Goal: Task Accomplishment & Management: Manage account settings

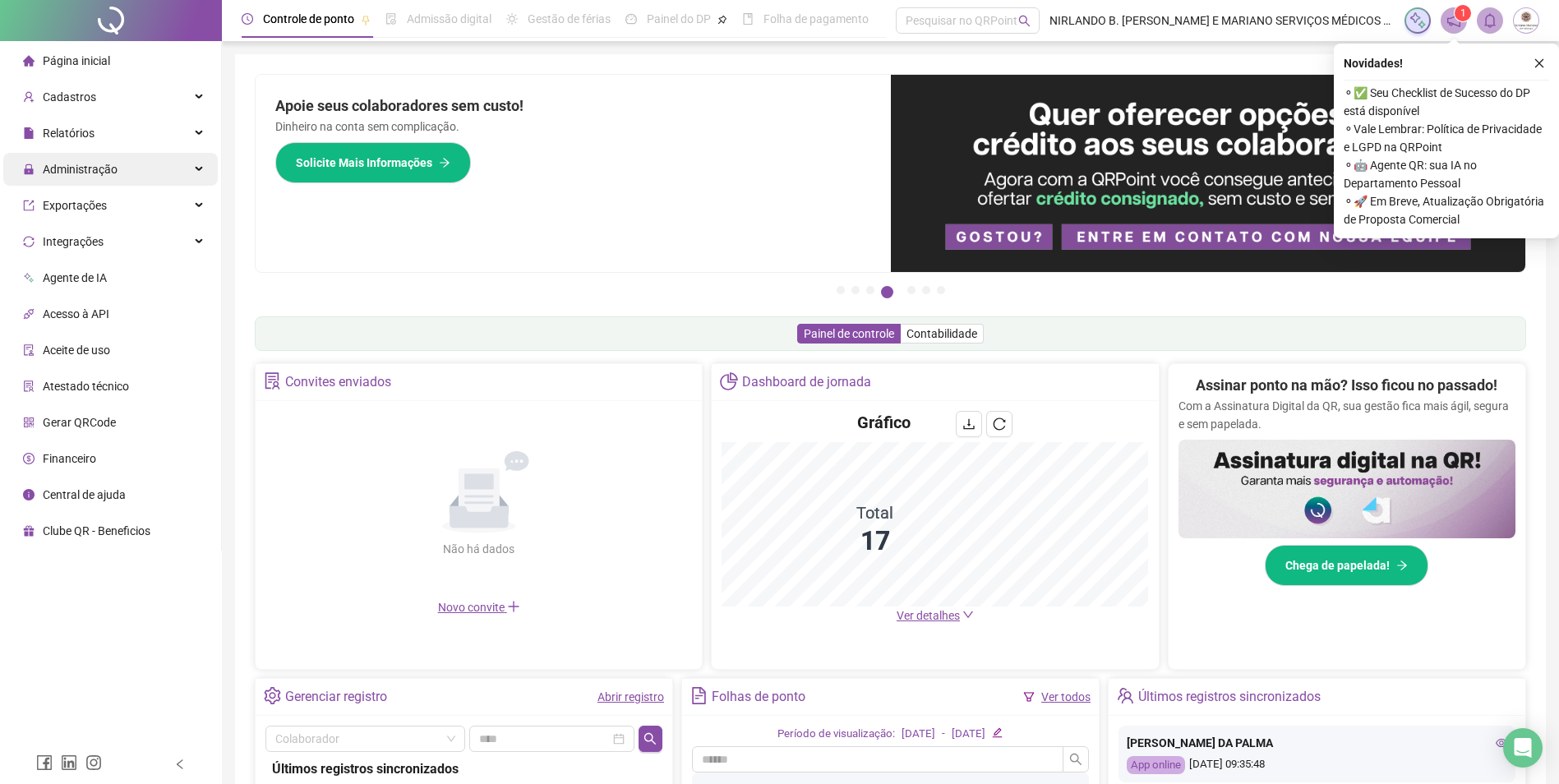
click at [119, 174] on div "Administração" at bounding box center [111, 169] width 215 height 33
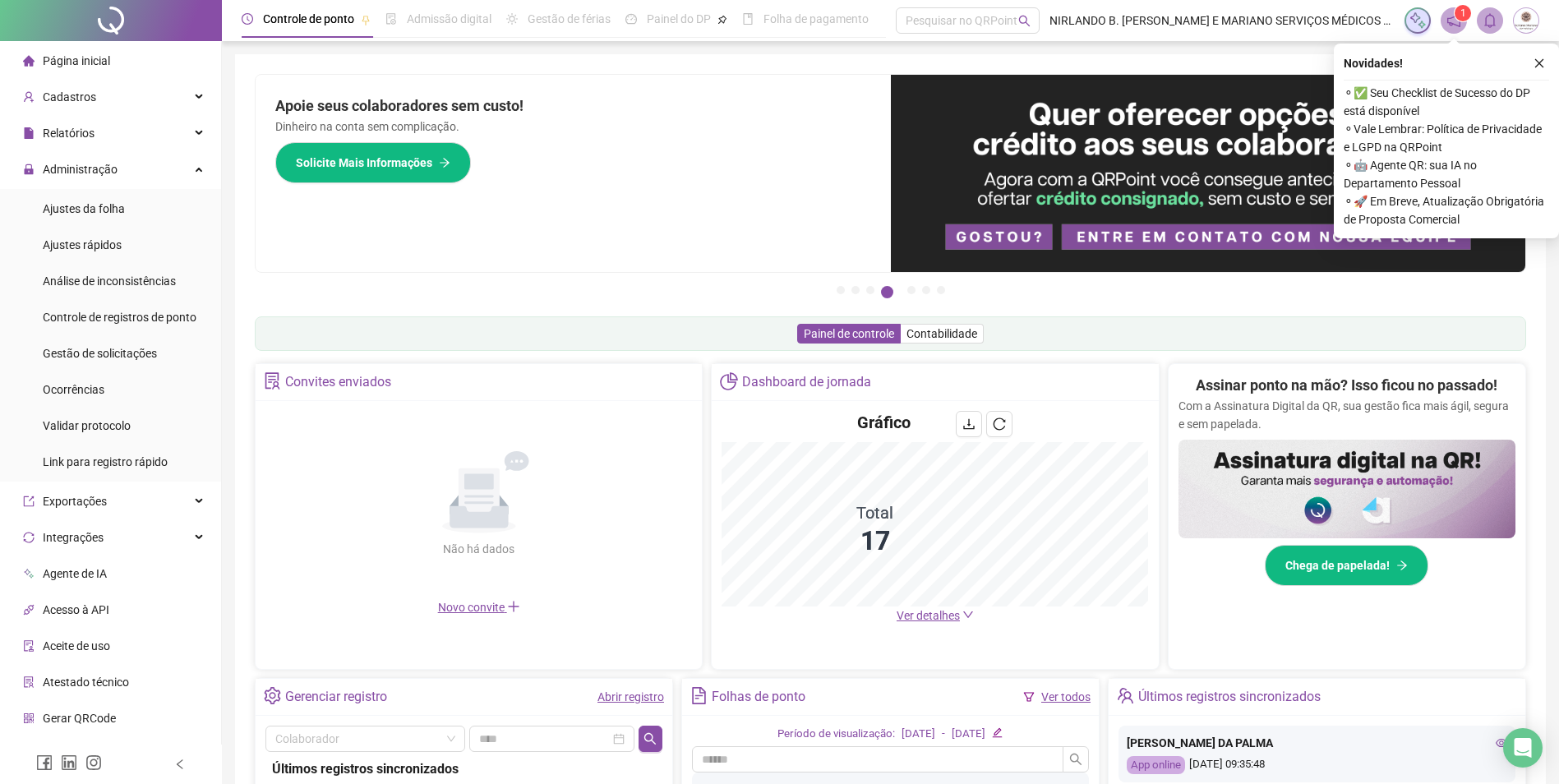
click at [113, 203] on span "Ajustes da folha" at bounding box center [83, 208] width 83 height 13
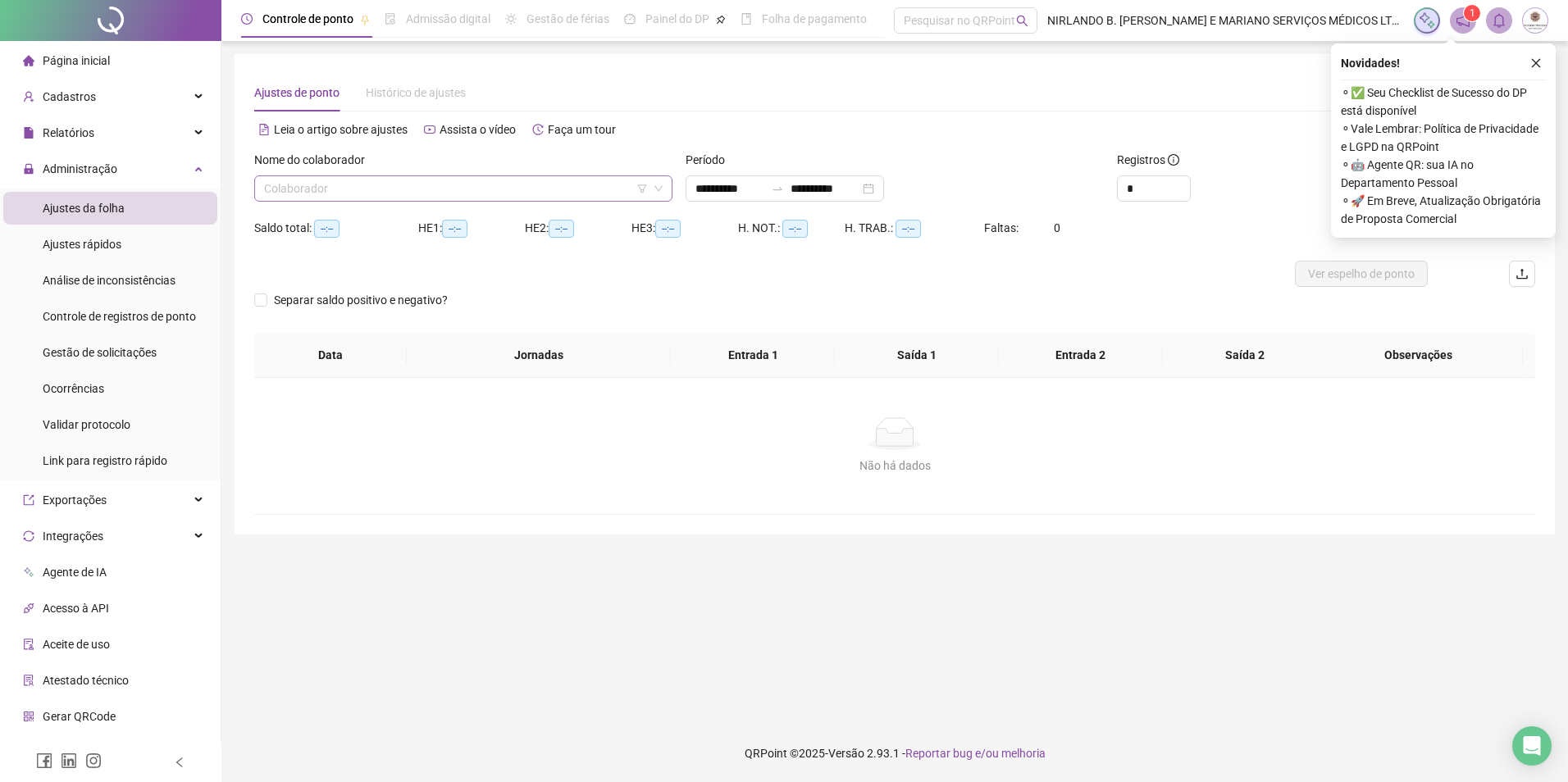
click at [465, 179] on input "search" at bounding box center [456, 188] width 384 height 25
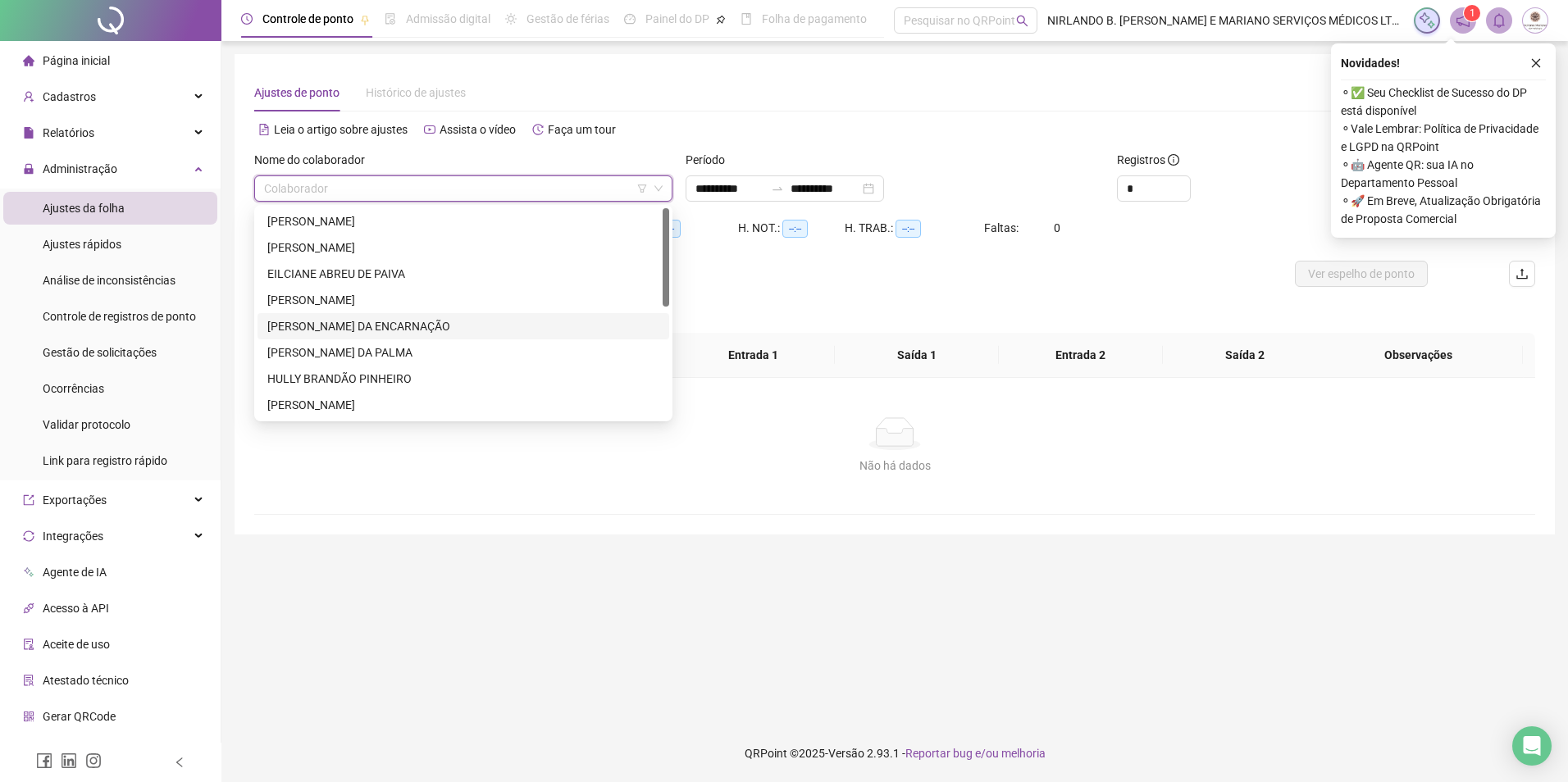
scroll to position [236, 0]
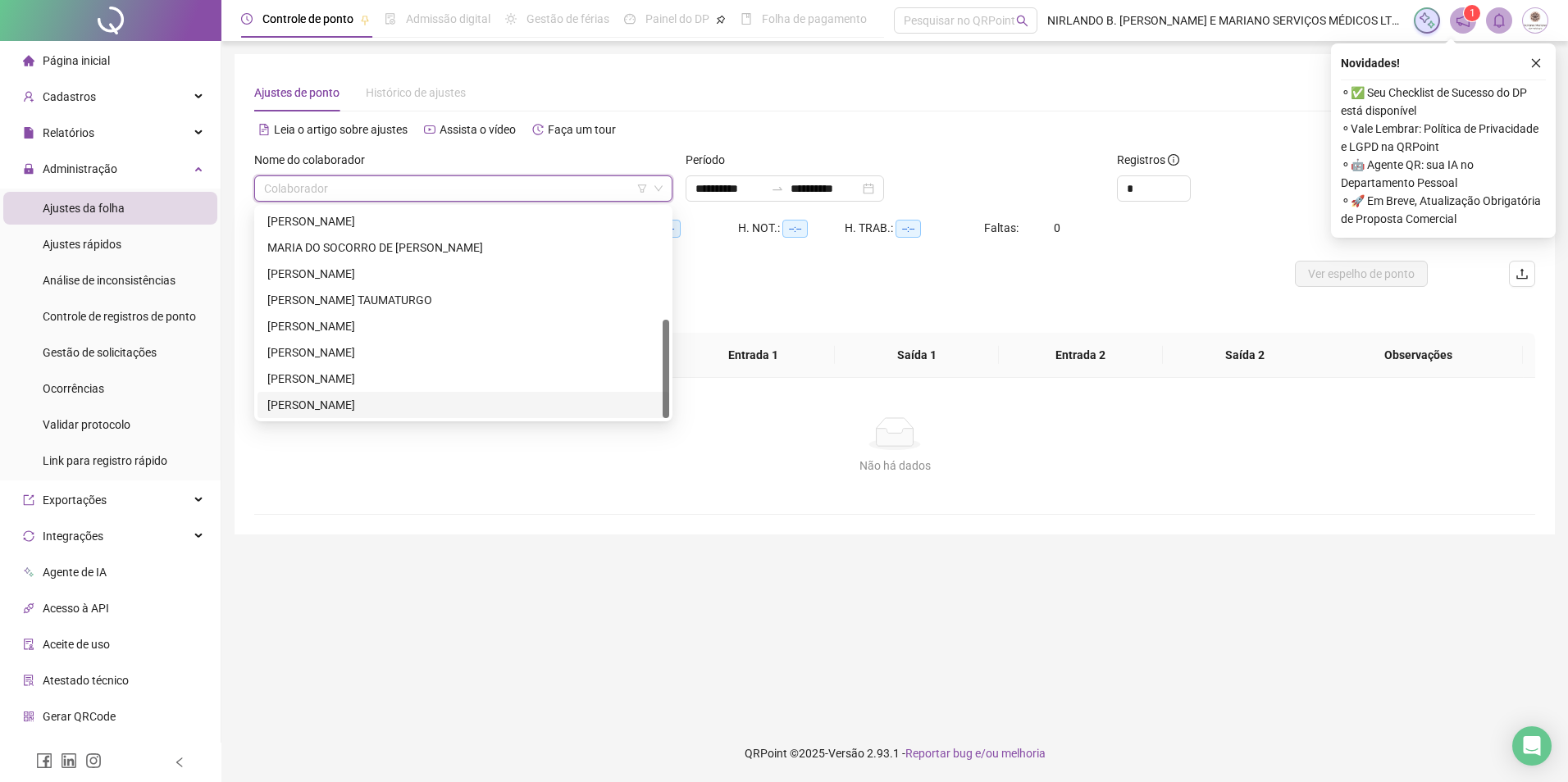
click at [320, 408] on div "TAYNA MARCAL SEIXAS" at bounding box center [463, 404] width 392 height 18
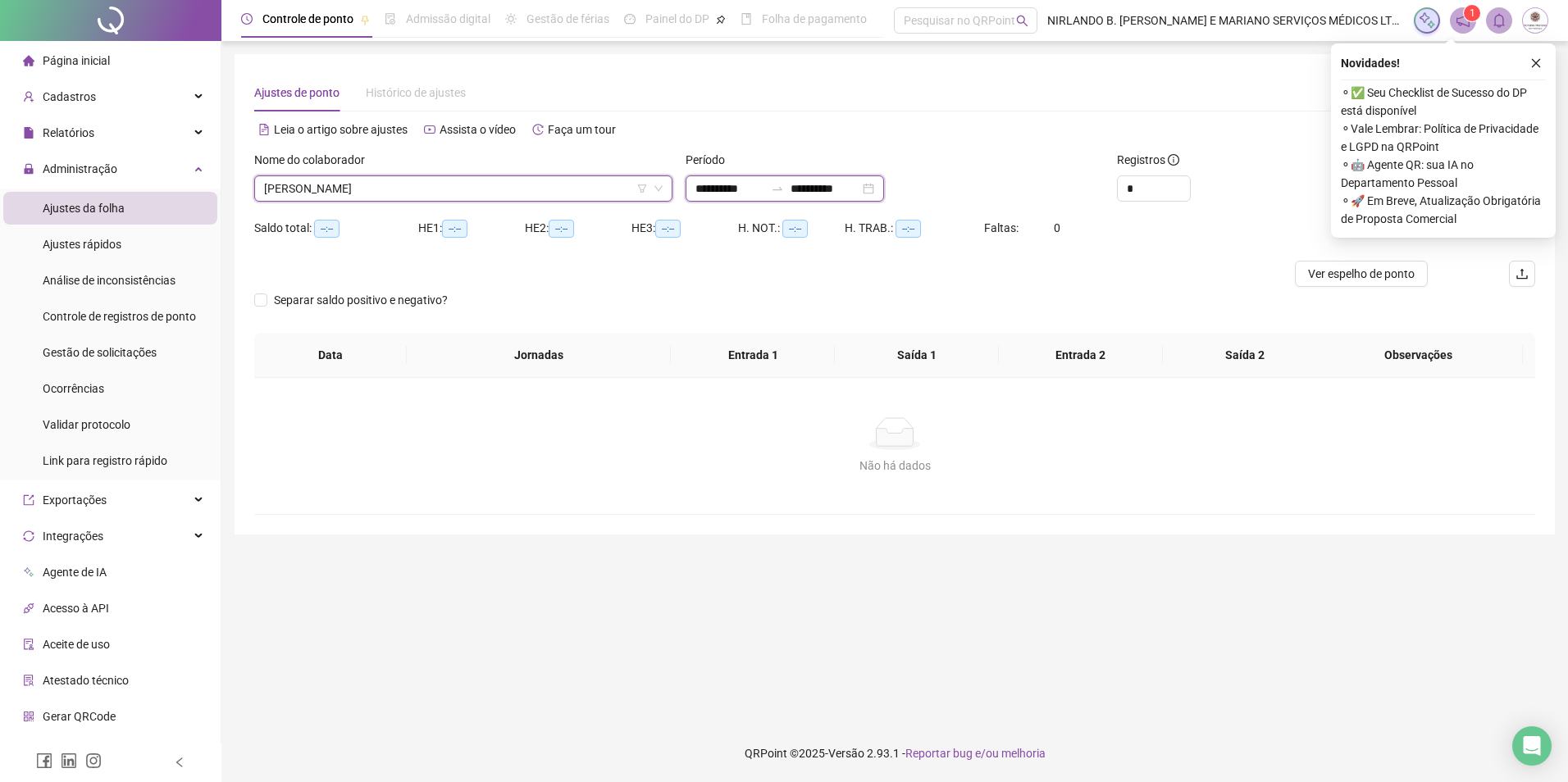
click at [698, 190] on input "**********" at bounding box center [730, 188] width 69 height 18
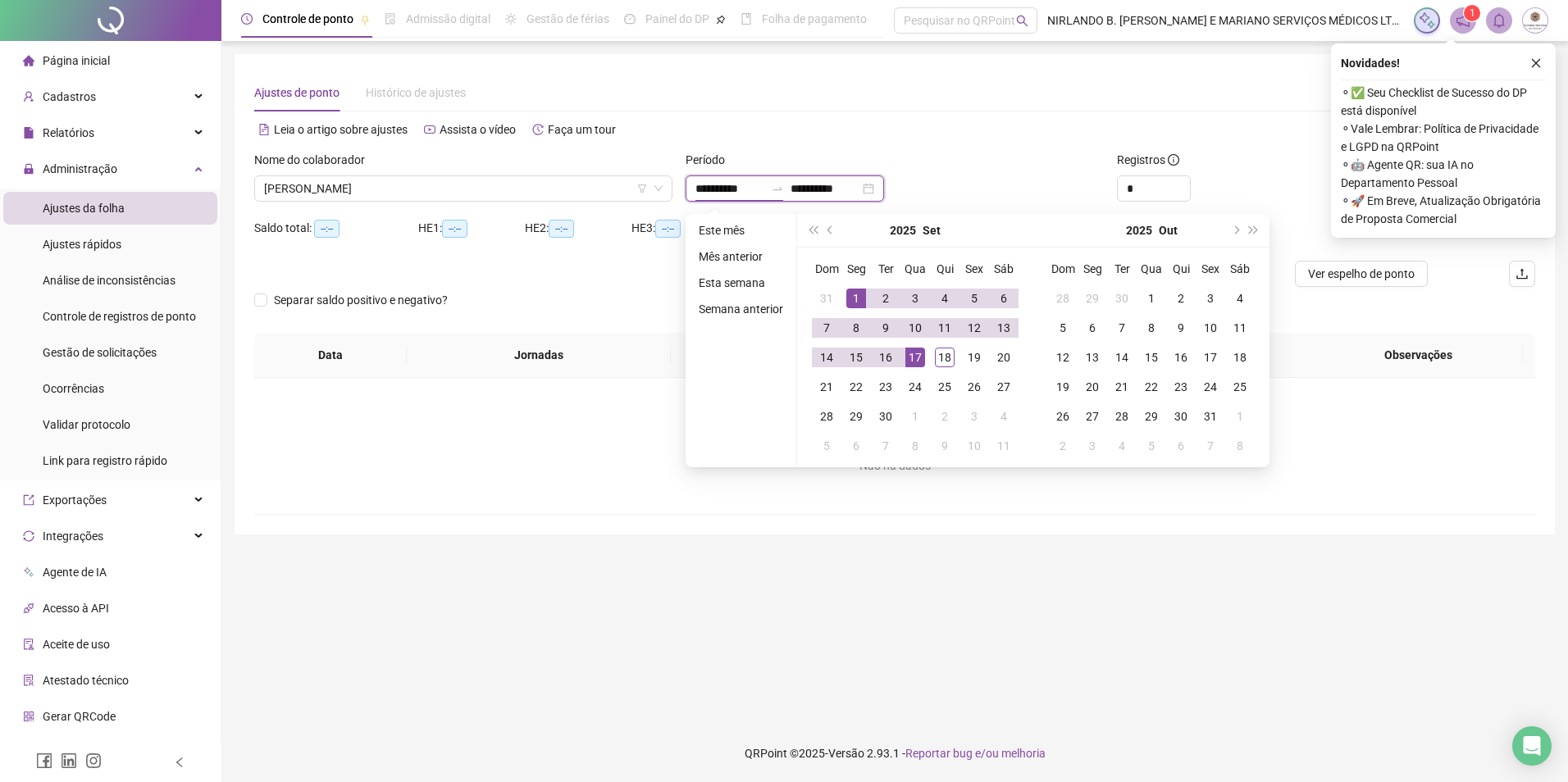
type input "**********"
click at [826, 227] on button "prev-year" at bounding box center [830, 230] width 18 height 33
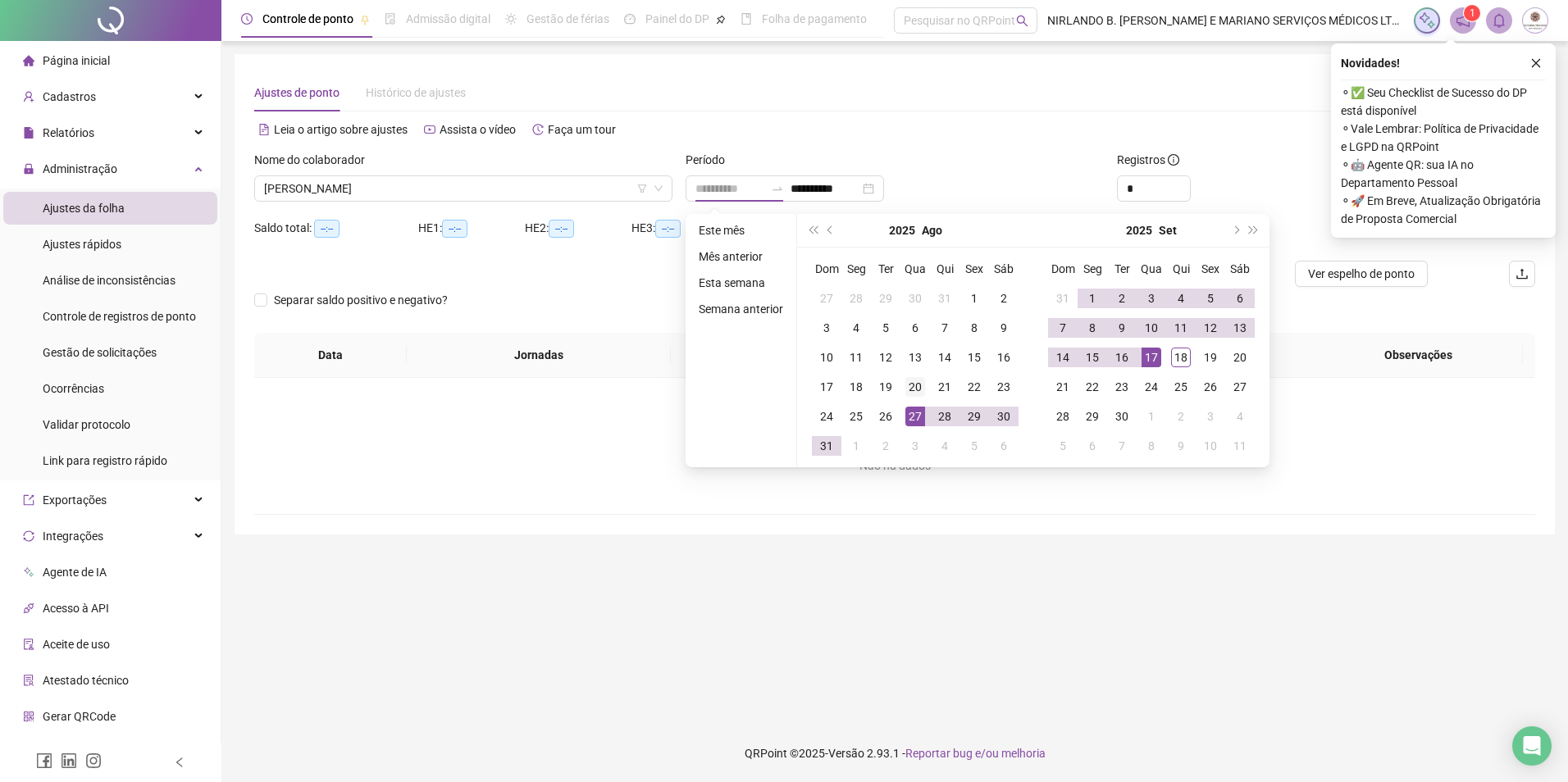
type input "**********"
click at [913, 391] on div "20" at bounding box center [915, 386] width 20 height 20
click at [912, 391] on div "20" at bounding box center [915, 386] width 20 height 20
type input "**********"
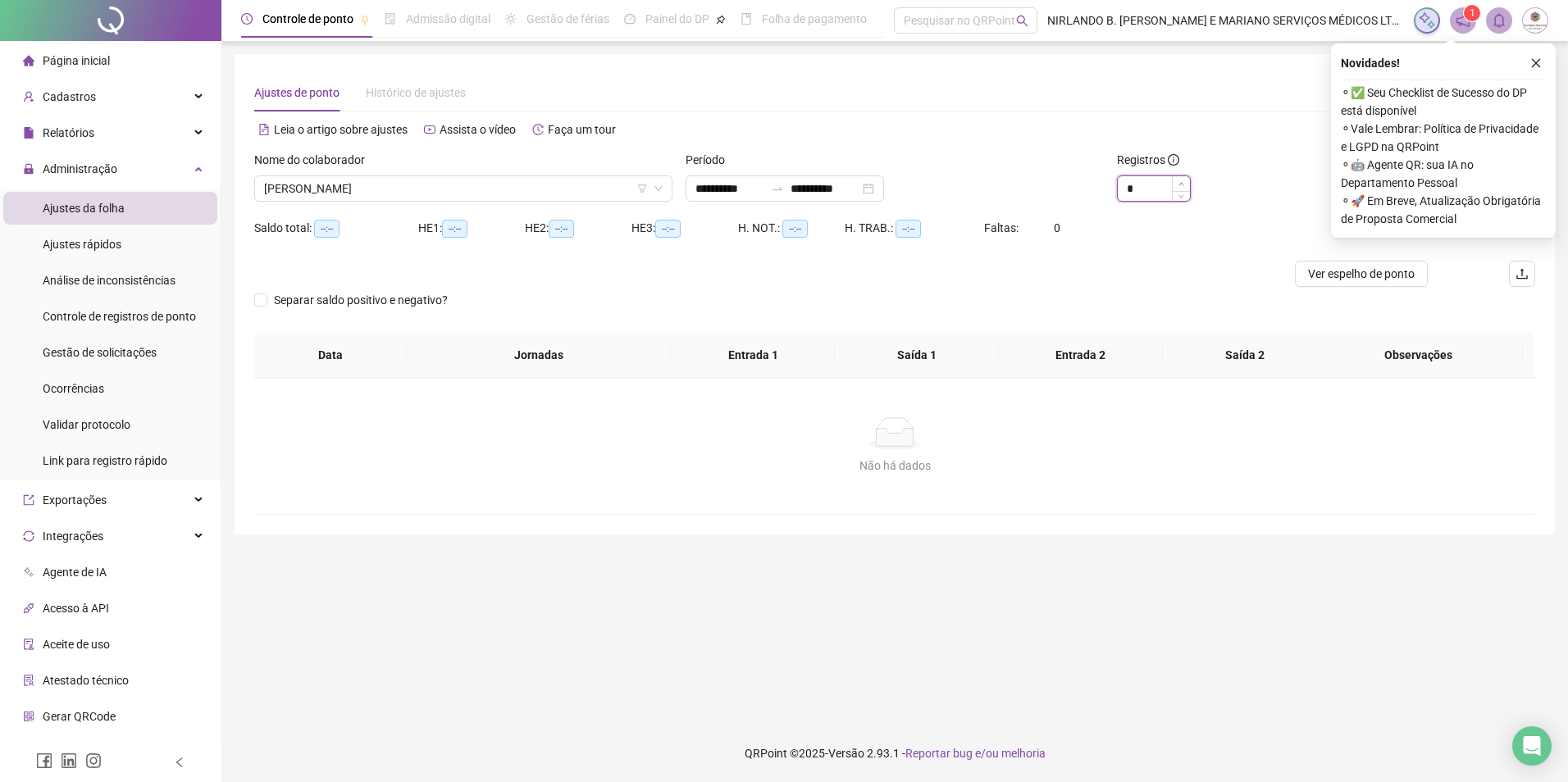
type input "*"
click at [1186, 185] on span "Increase Value" at bounding box center [1181, 183] width 18 height 14
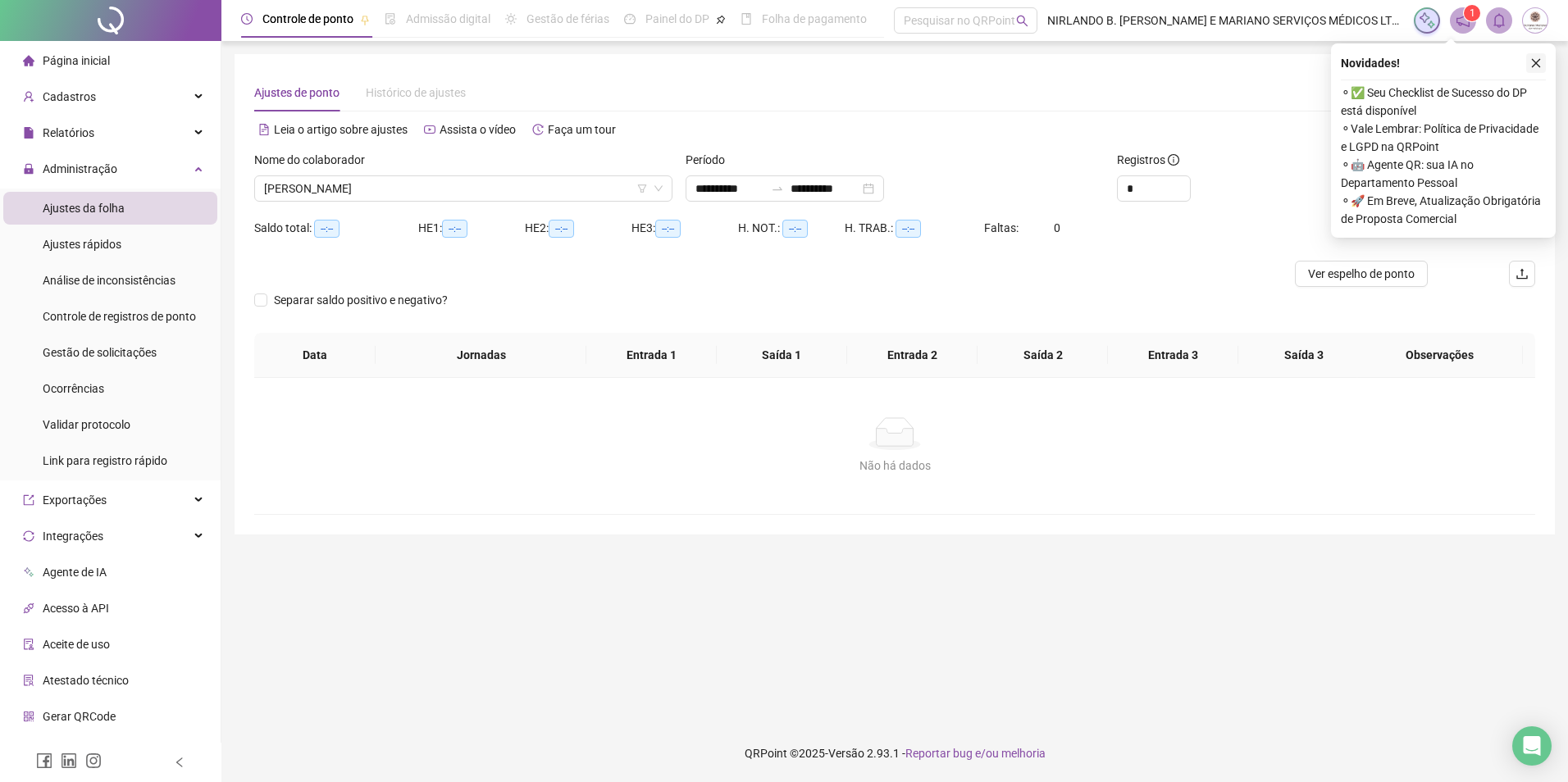
click at [1533, 56] on button "button" at bounding box center [1536, 63] width 20 height 20
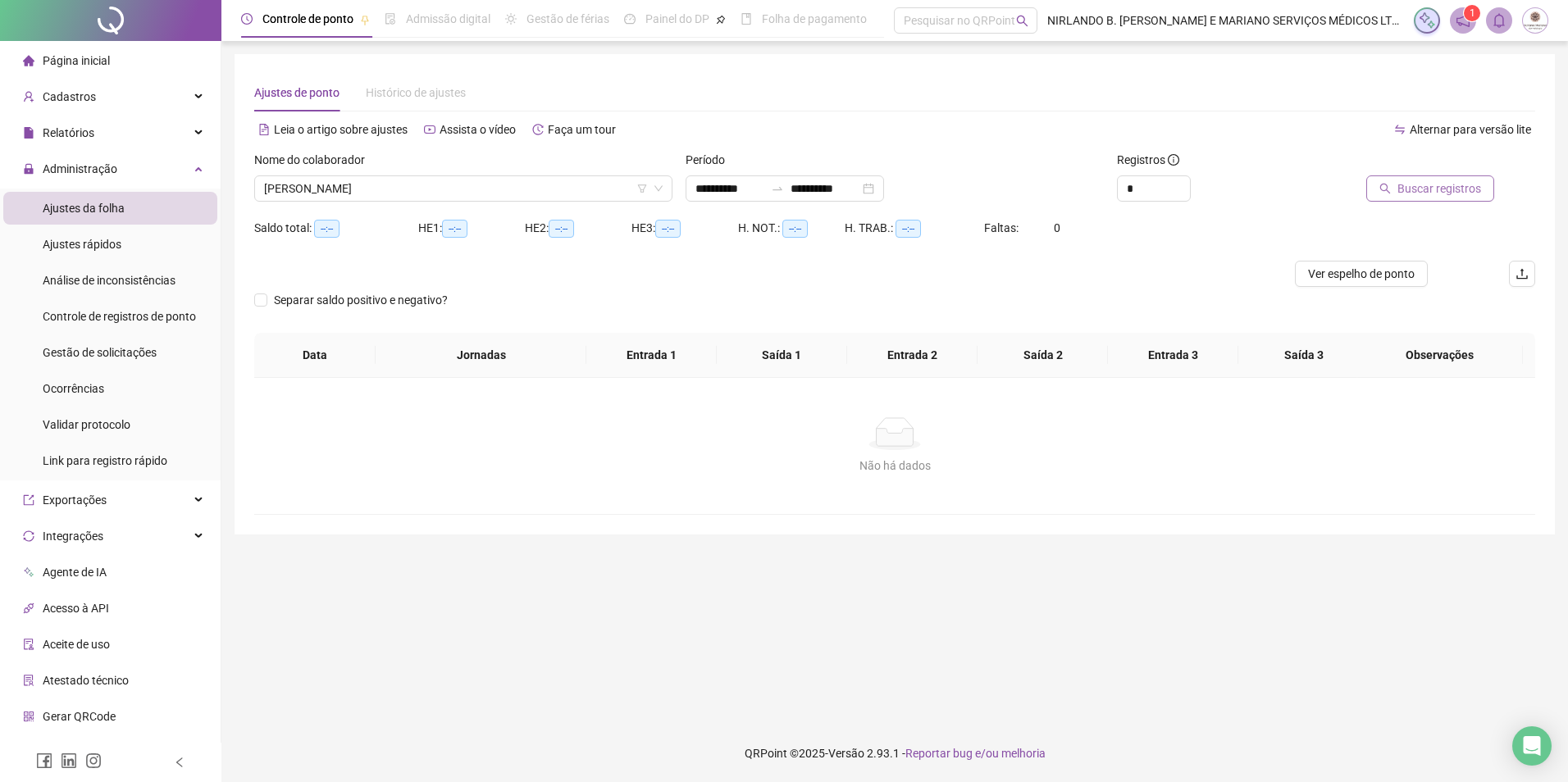
click at [1454, 187] on span "Buscar registros" at bounding box center [1439, 188] width 83 height 18
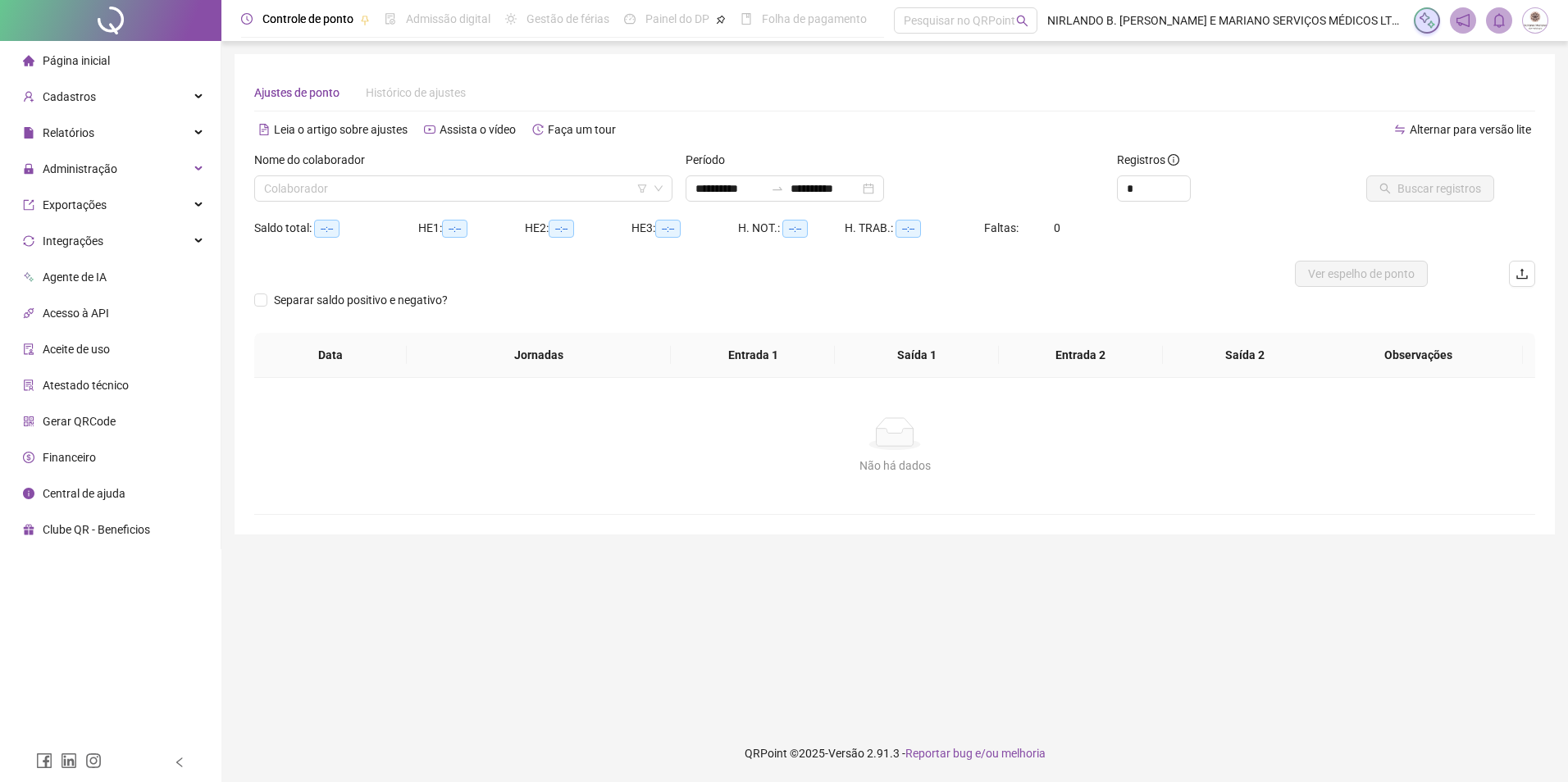
type input "**********"
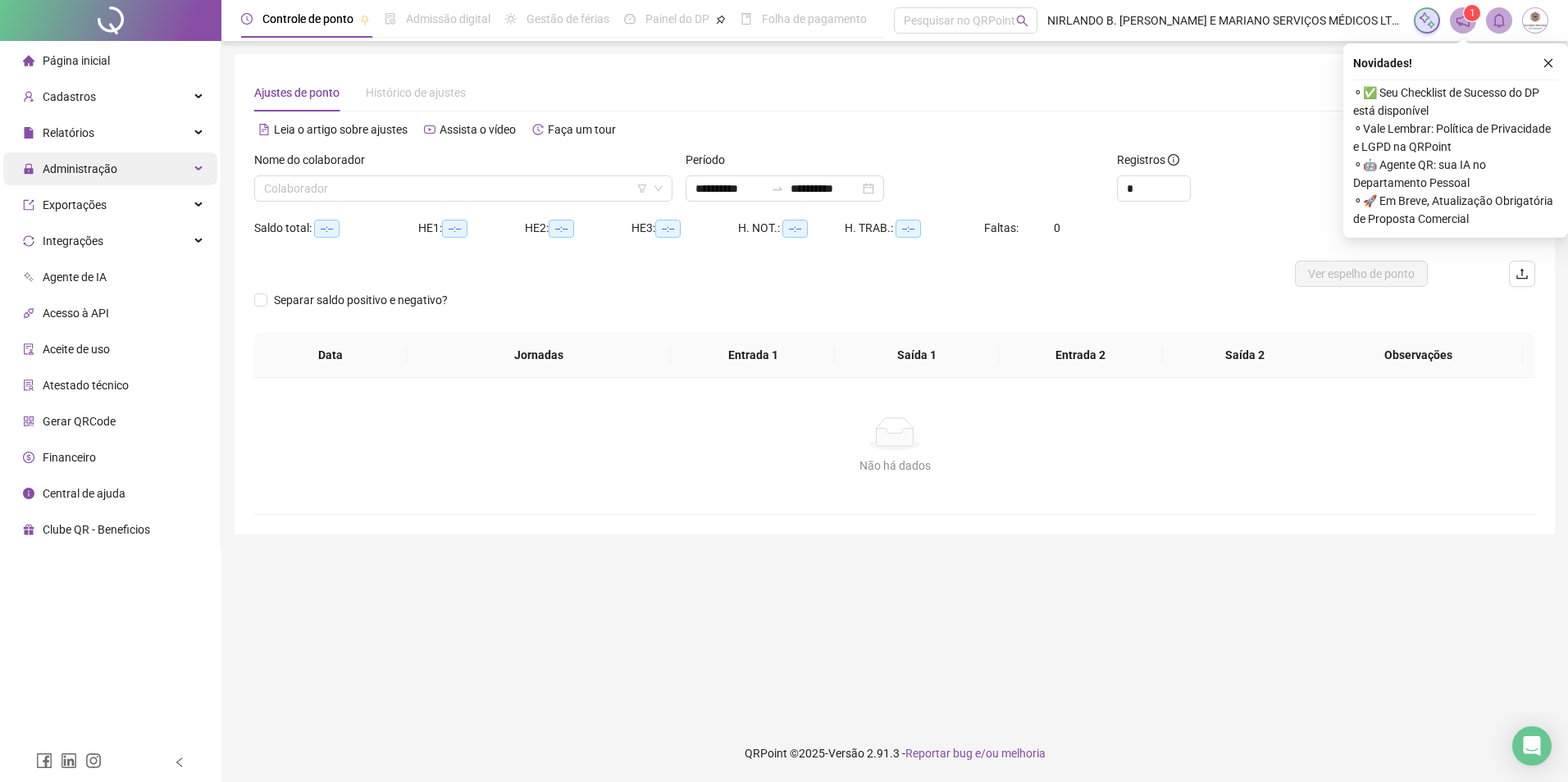
click at [110, 159] on span "Administração" at bounding box center [70, 169] width 94 height 33
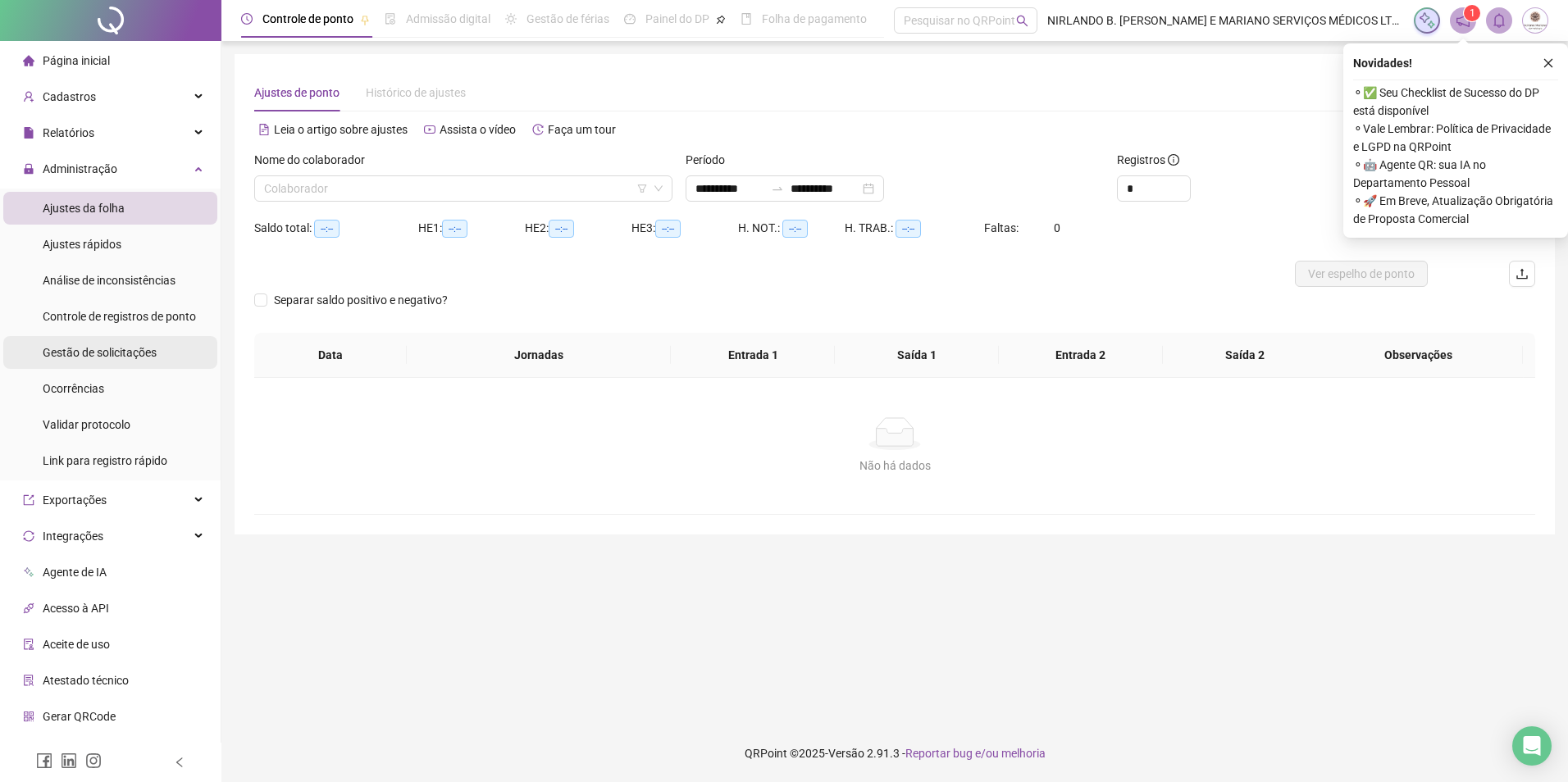
click at [118, 359] on span "Gestão de solicitações" at bounding box center [99, 352] width 114 height 13
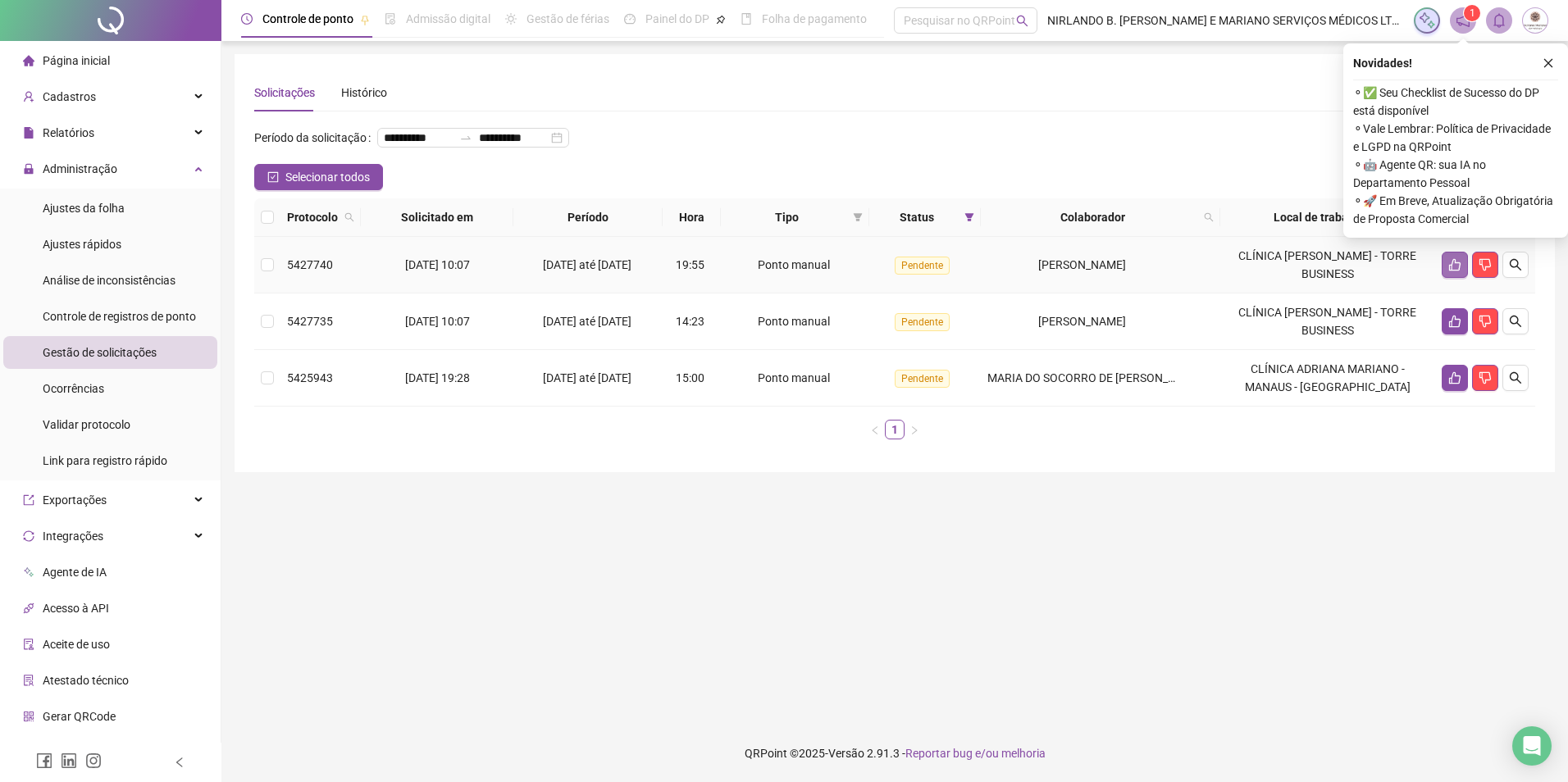
click at [1449, 272] on icon "like" at bounding box center [1455, 265] width 12 height 12
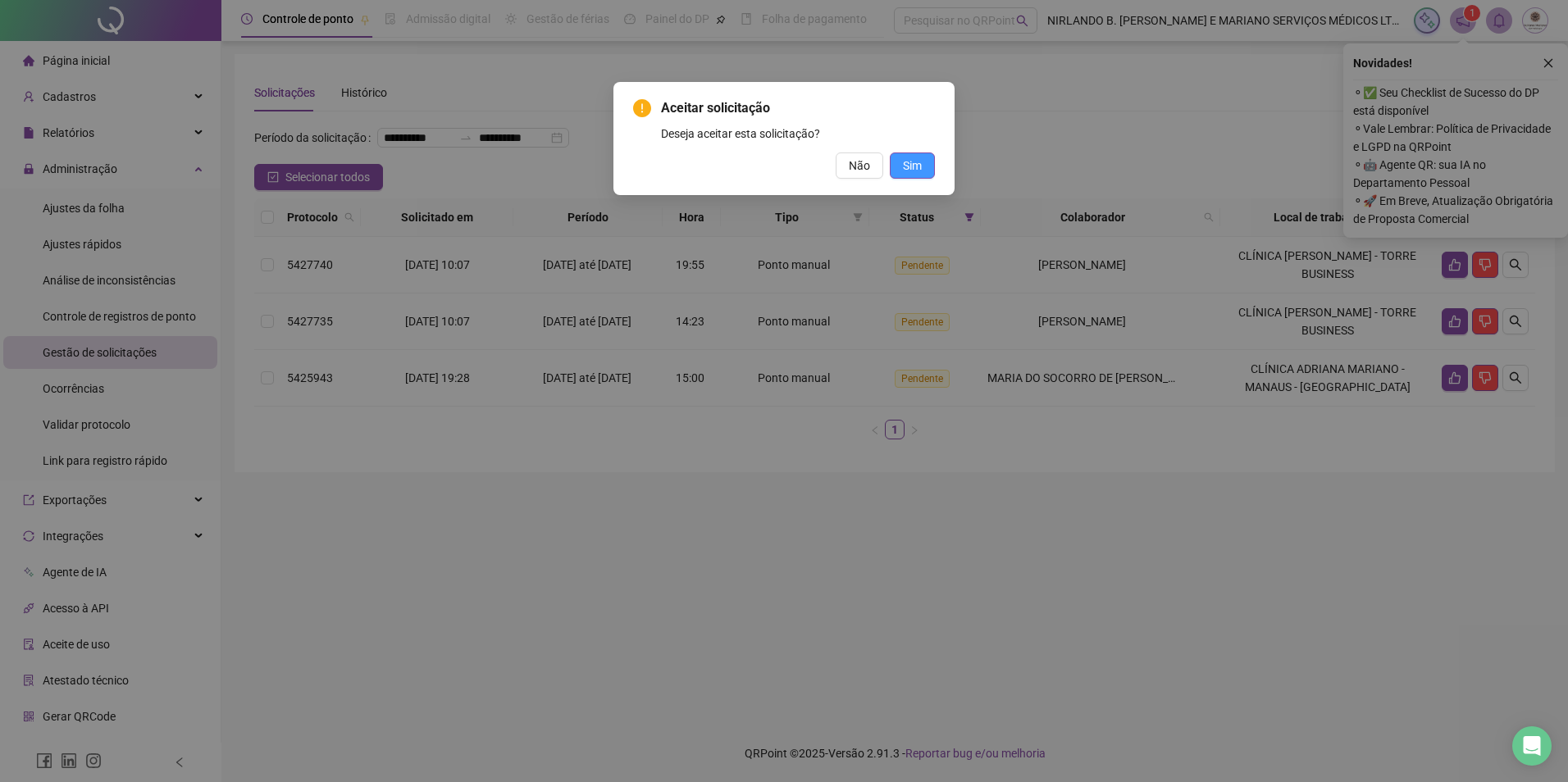
click at [913, 168] on span "Sim" at bounding box center [912, 165] width 19 height 18
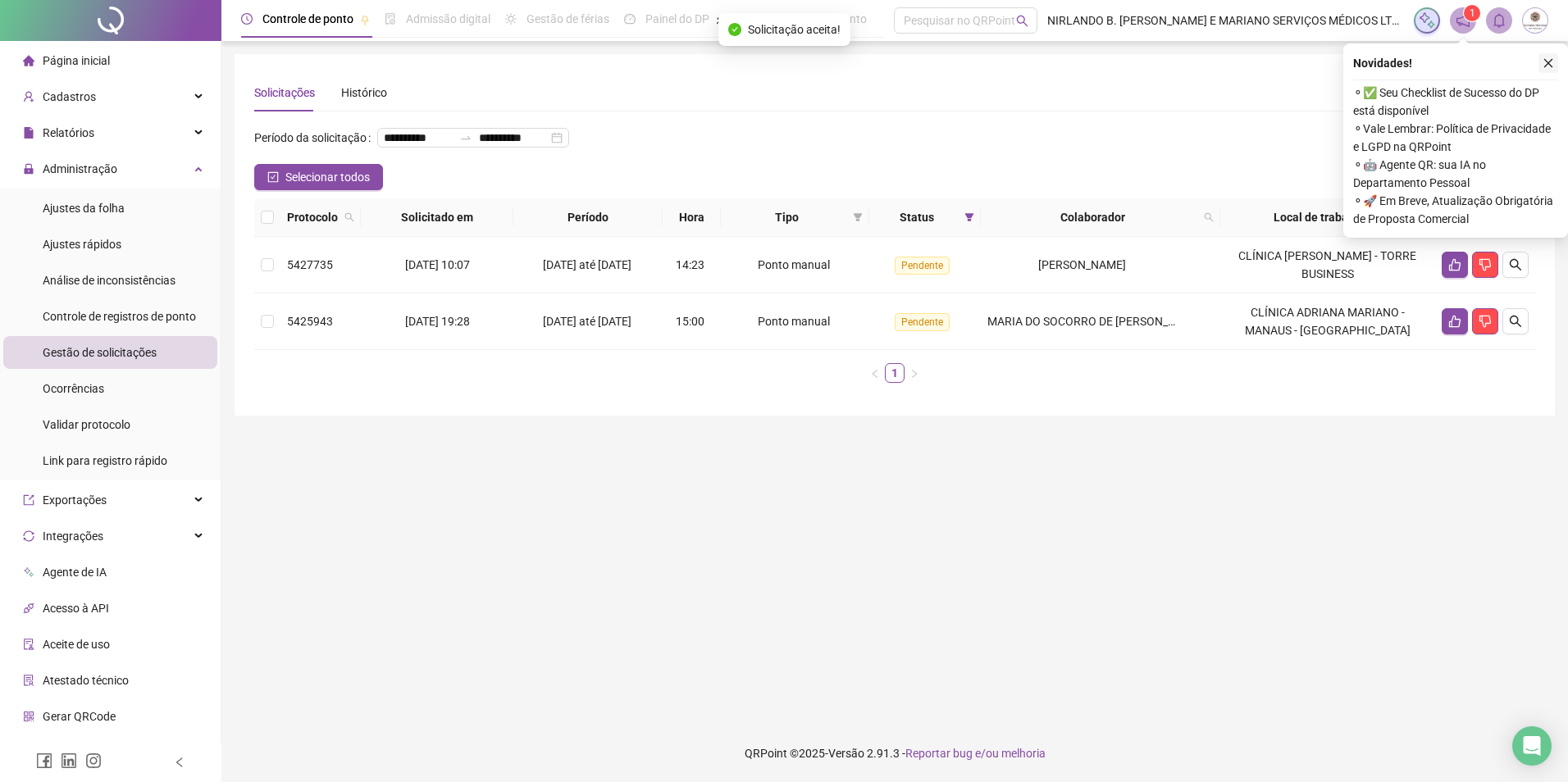
click at [1554, 66] on button "button" at bounding box center [1548, 63] width 20 height 20
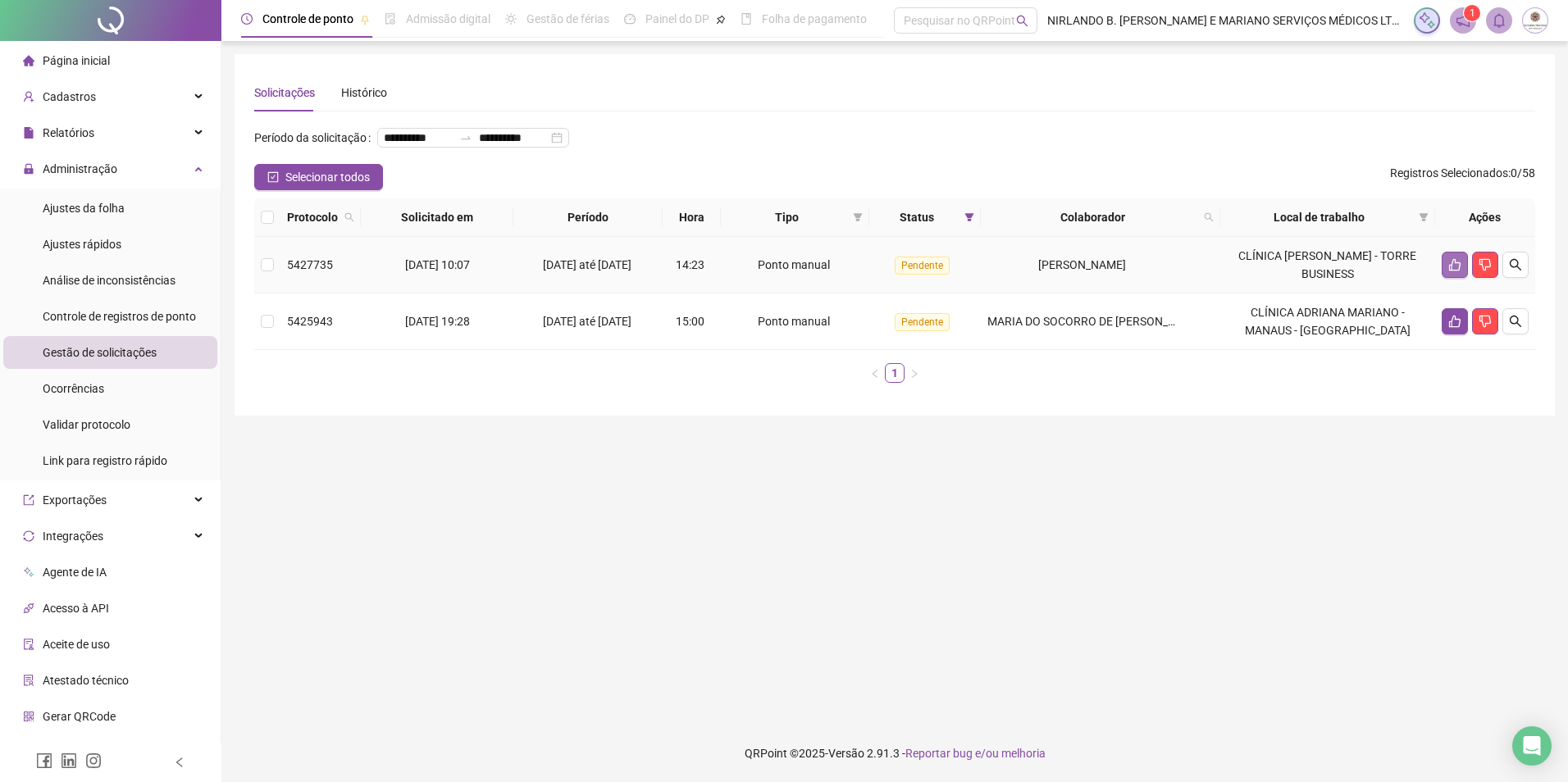
click at [1458, 272] on icon "like" at bounding box center [1454, 264] width 13 height 13
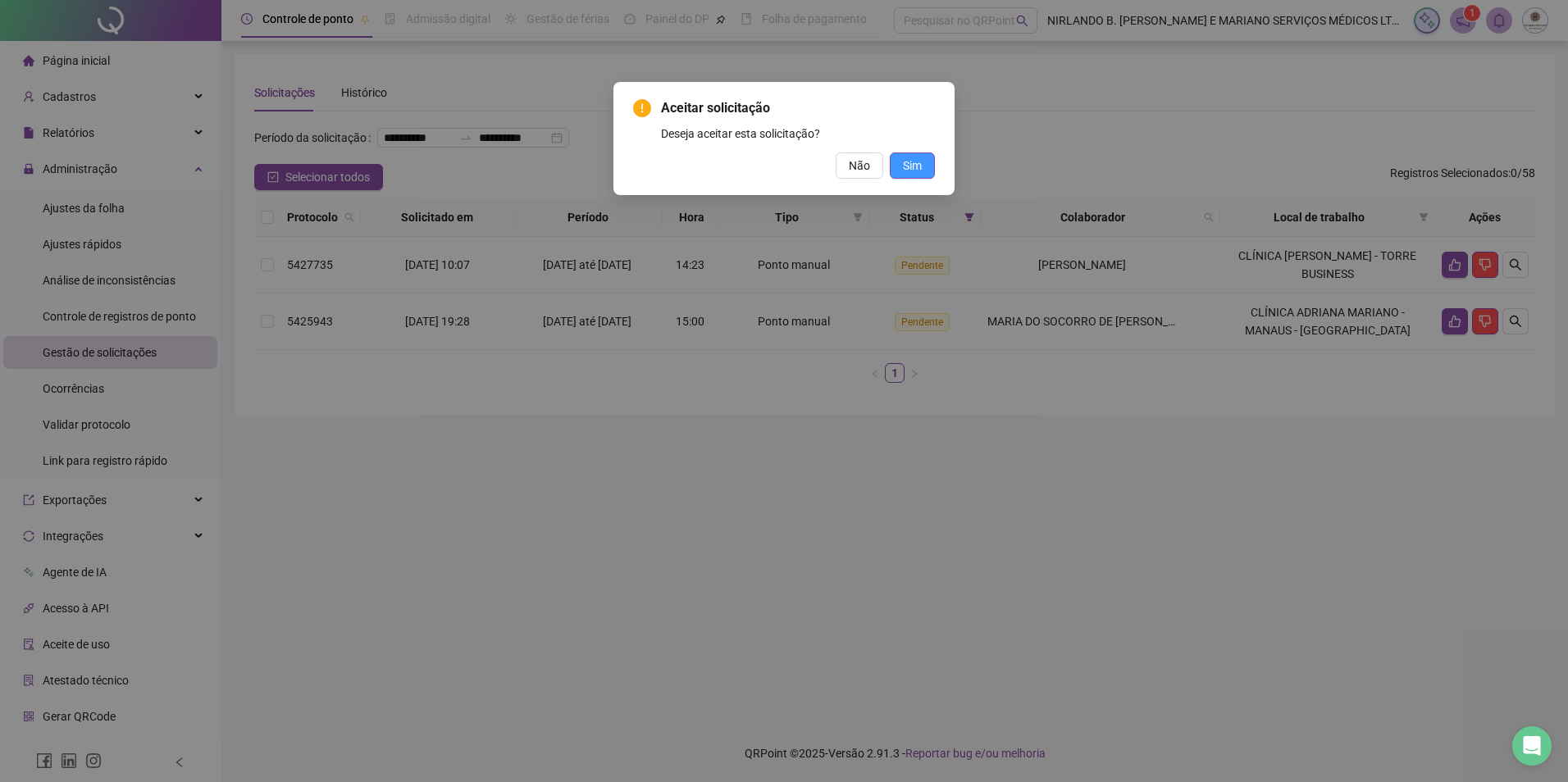
click at [911, 167] on span "Sim" at bounding box center [912, 165] width 19 height 18
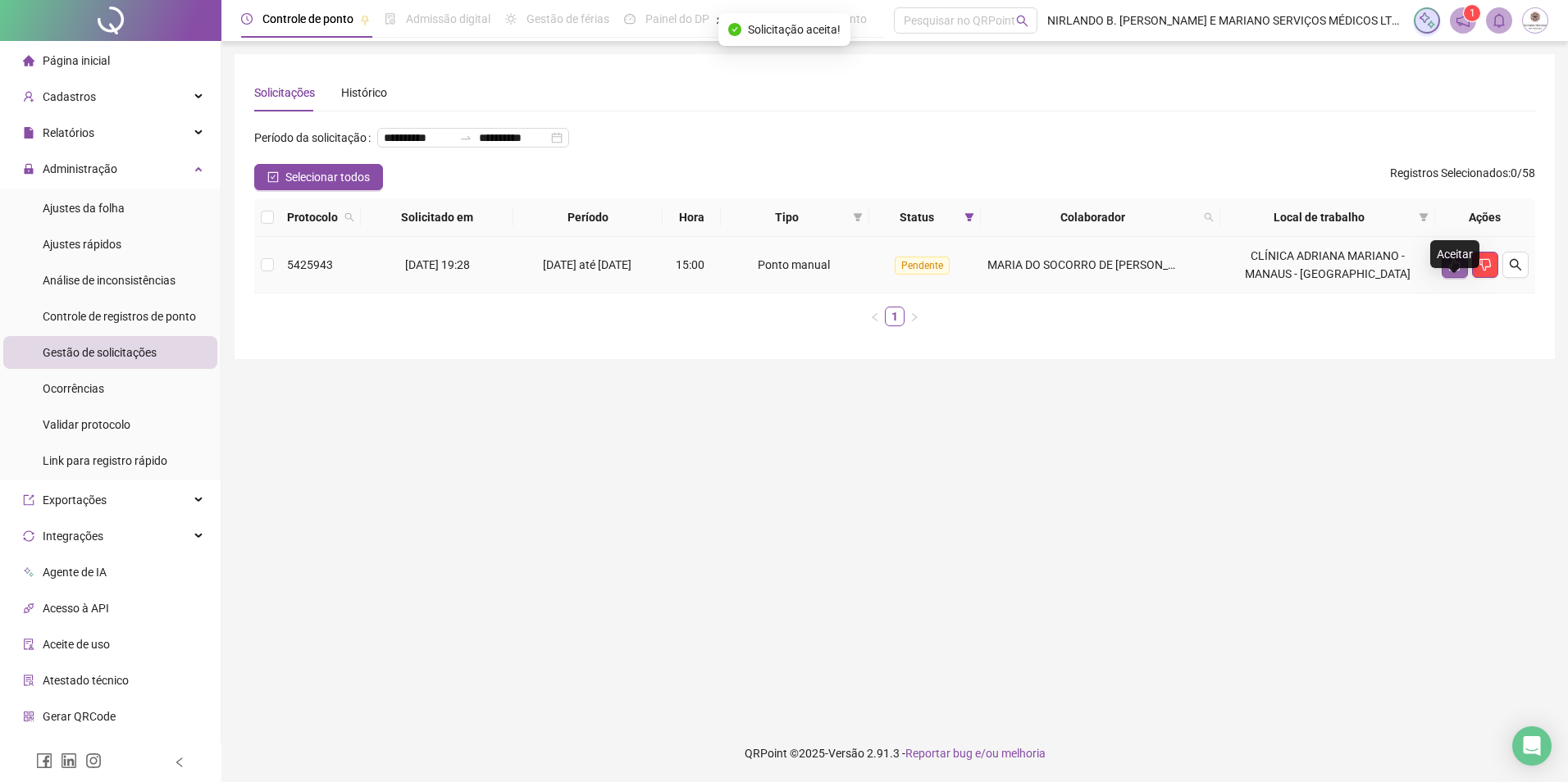
click at [1448, 272] on icon "like" at bounding box center [1454, 264] width 13 height 13
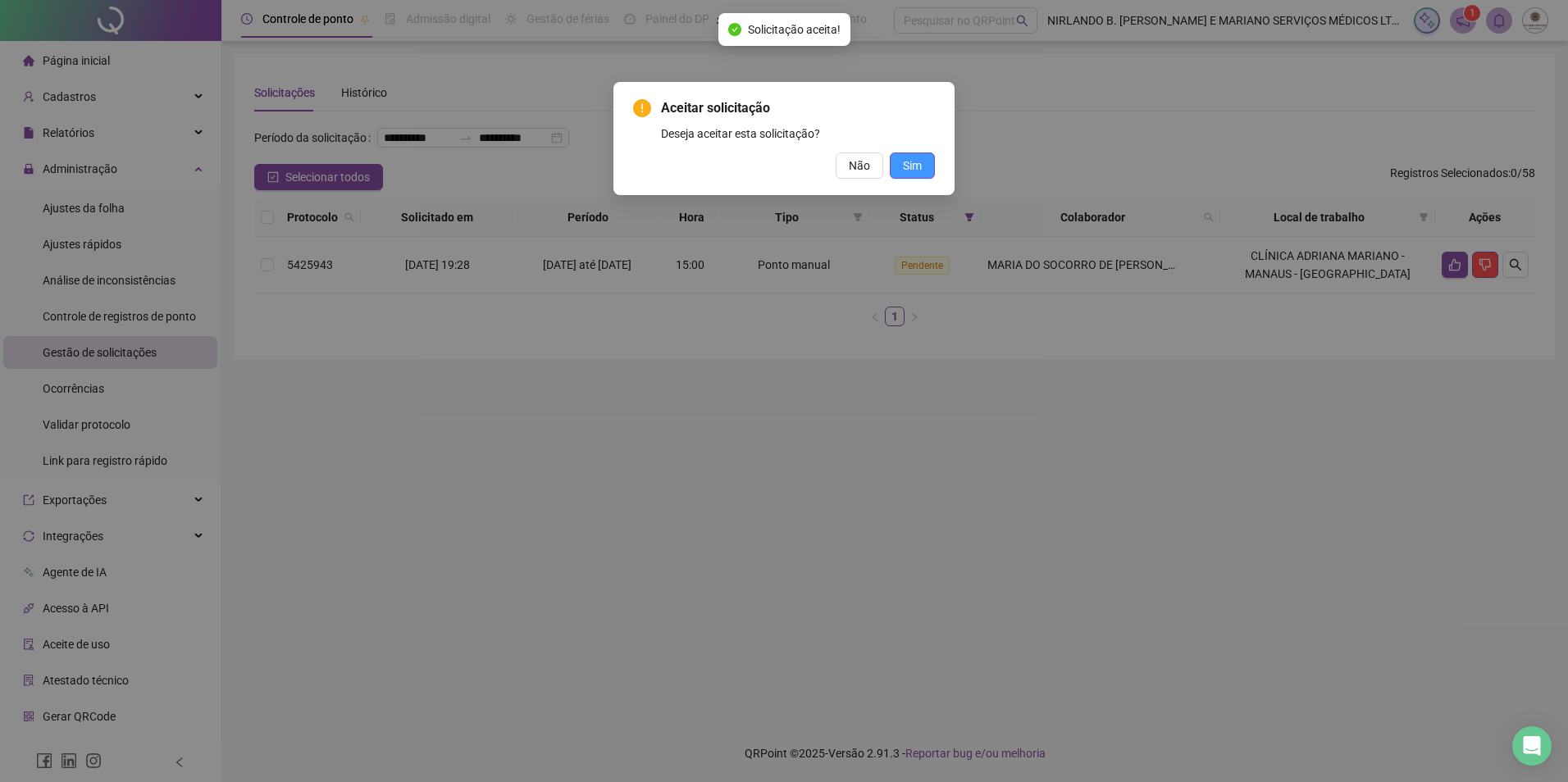
click at [925, 165] on button "Sim" at bounding box center [911, 166] width 45 height 26
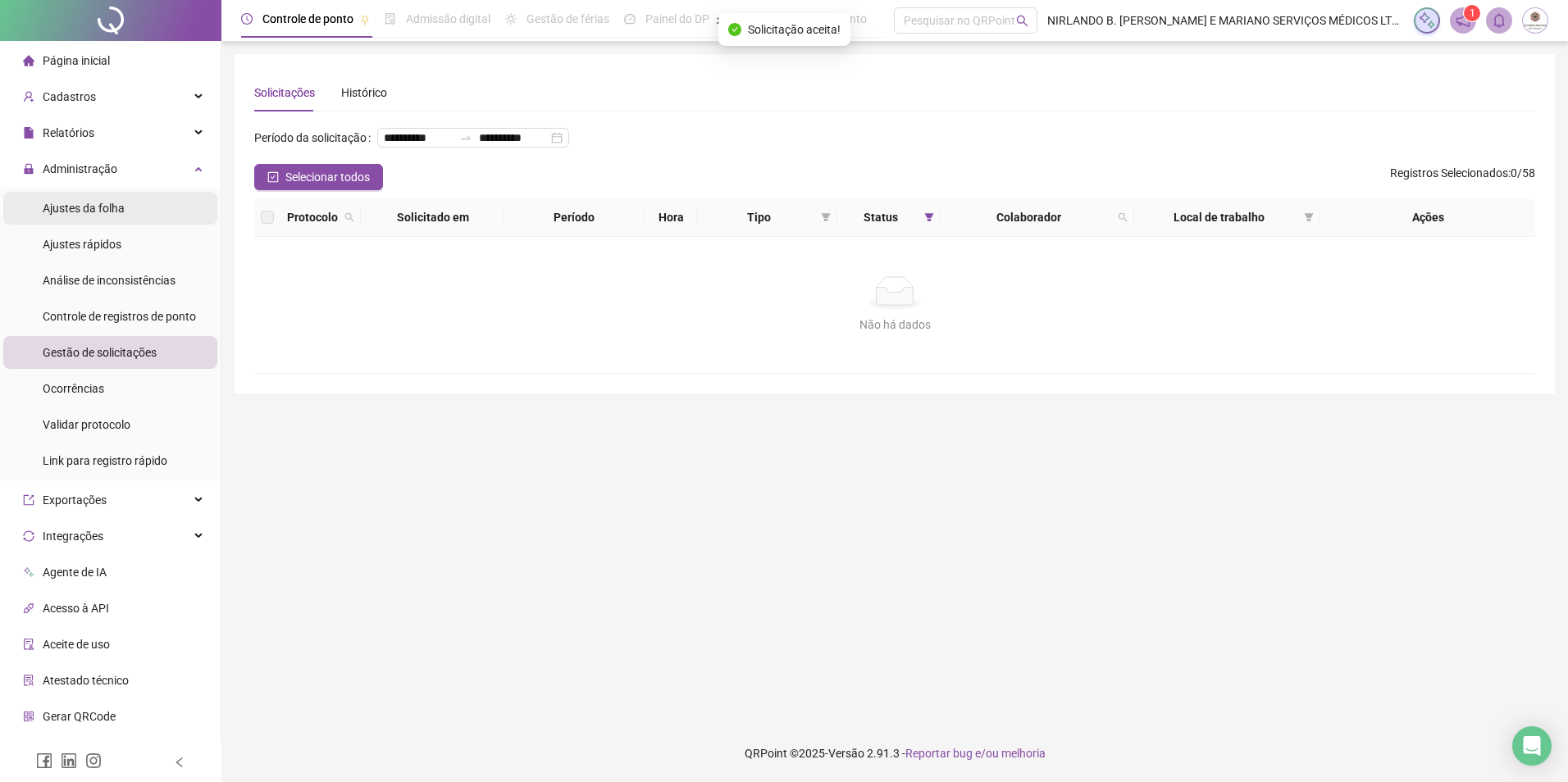
click at [72, 203] on span "Ajustes da folha" at bounding box center [83, 207] width 82 height 13
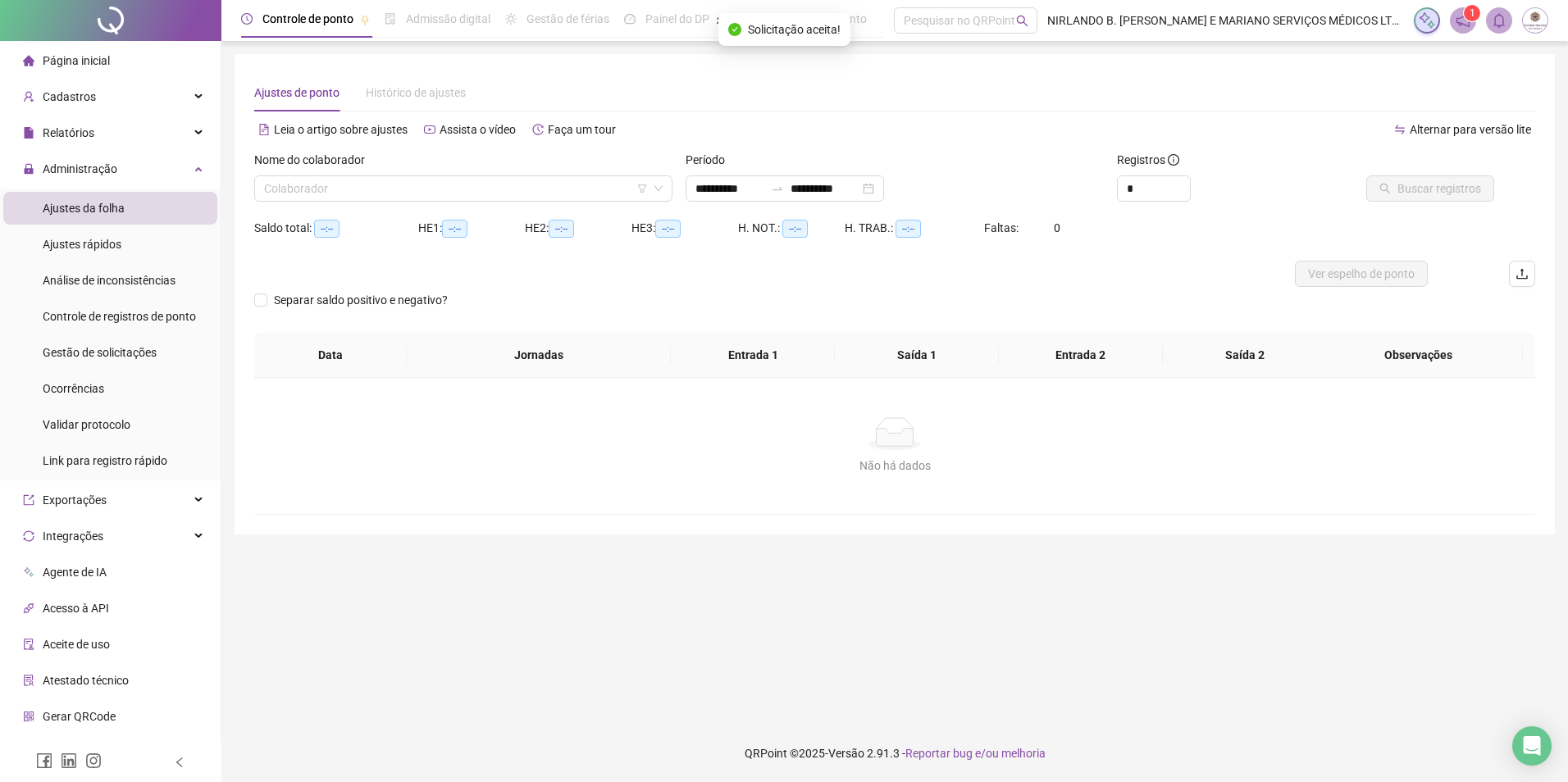
type input "**********"
click at [273, 190] on input "search" at bounding box center [456, 188] width 384 height 25
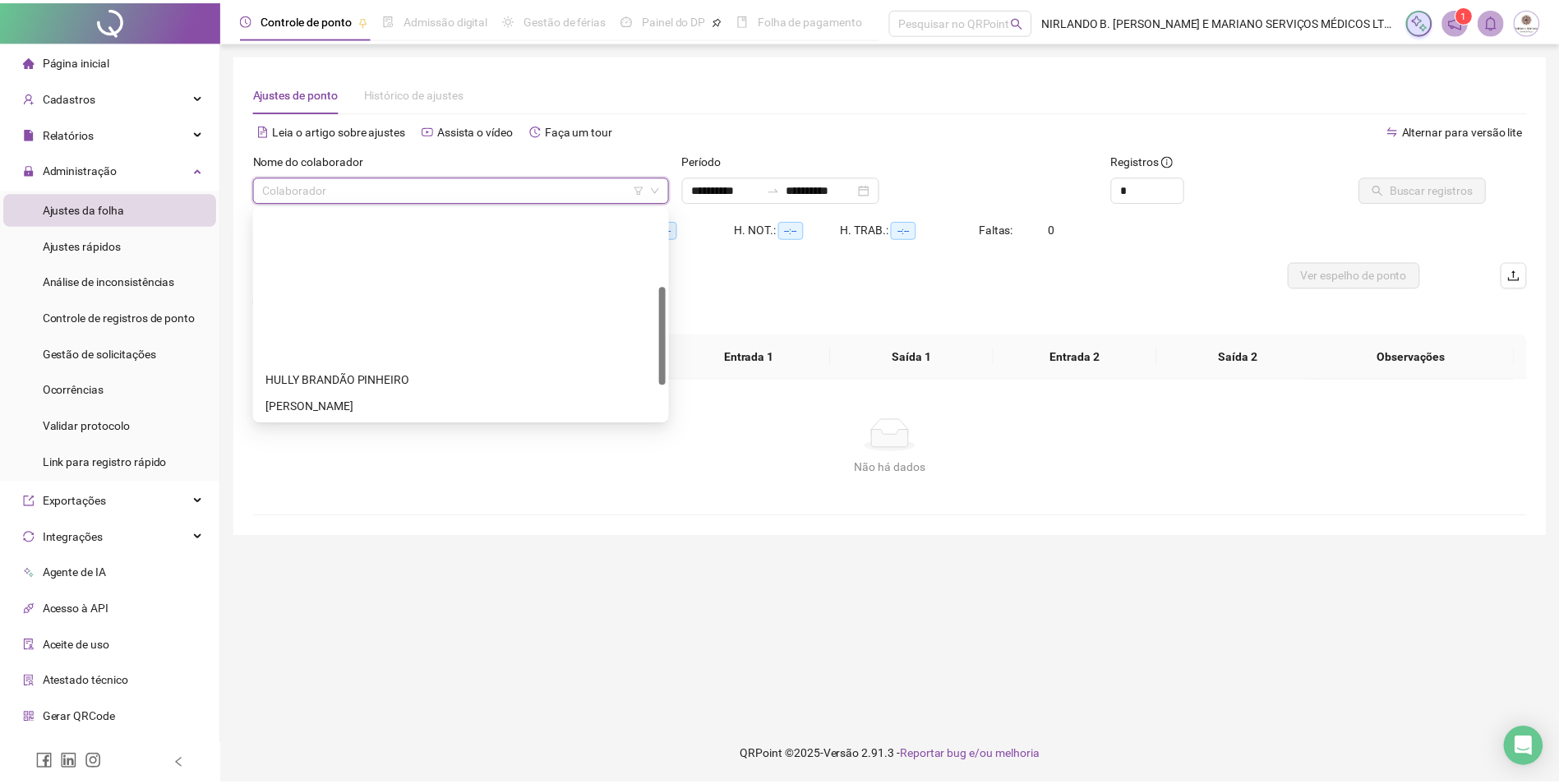
scroll to position [164, 0]
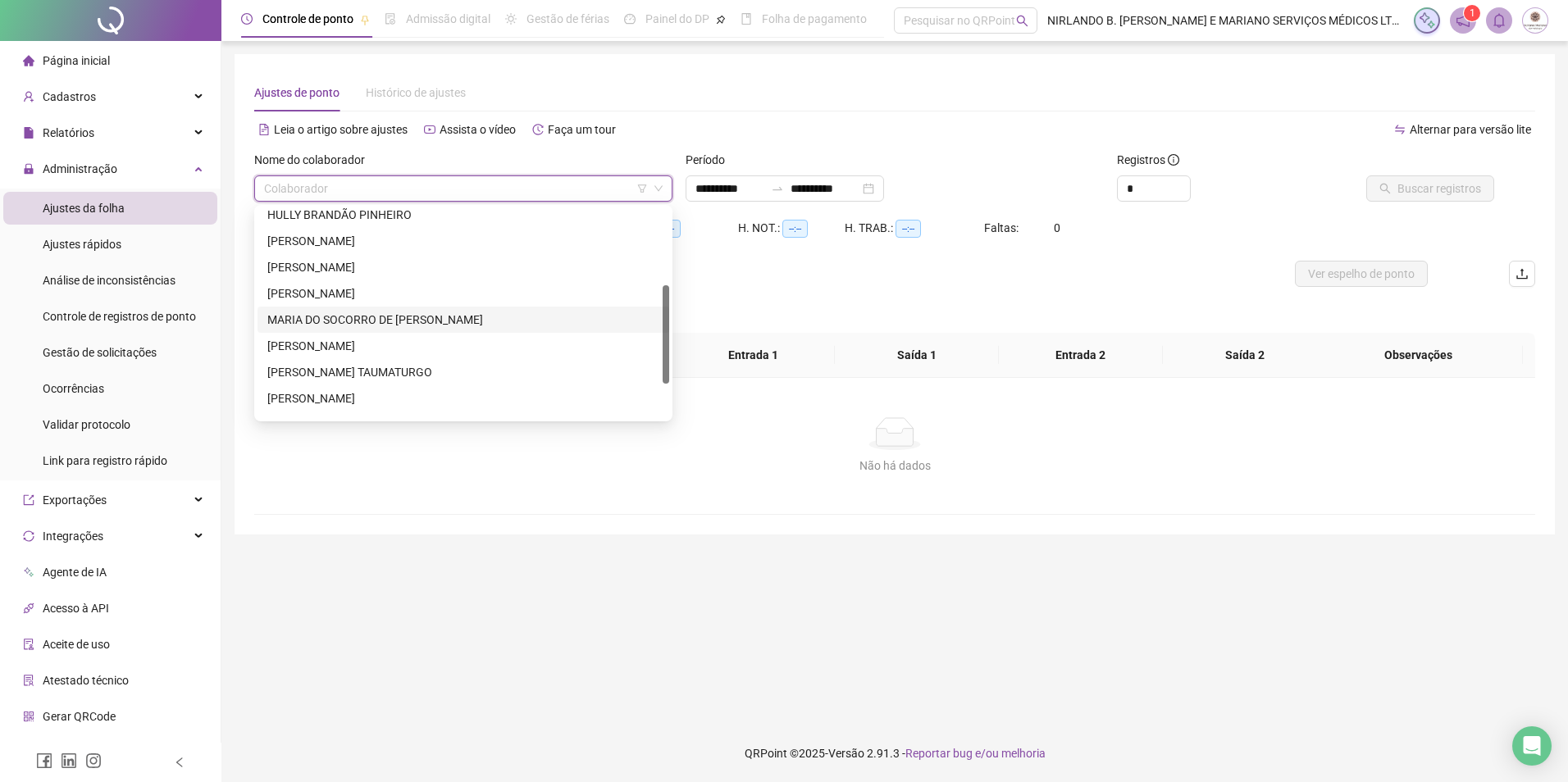
click at [367, 316] on div "MARIA DO SOCORRO DE [PERSON_NAME]" at bounding box center [463, 319] width 392 height 18
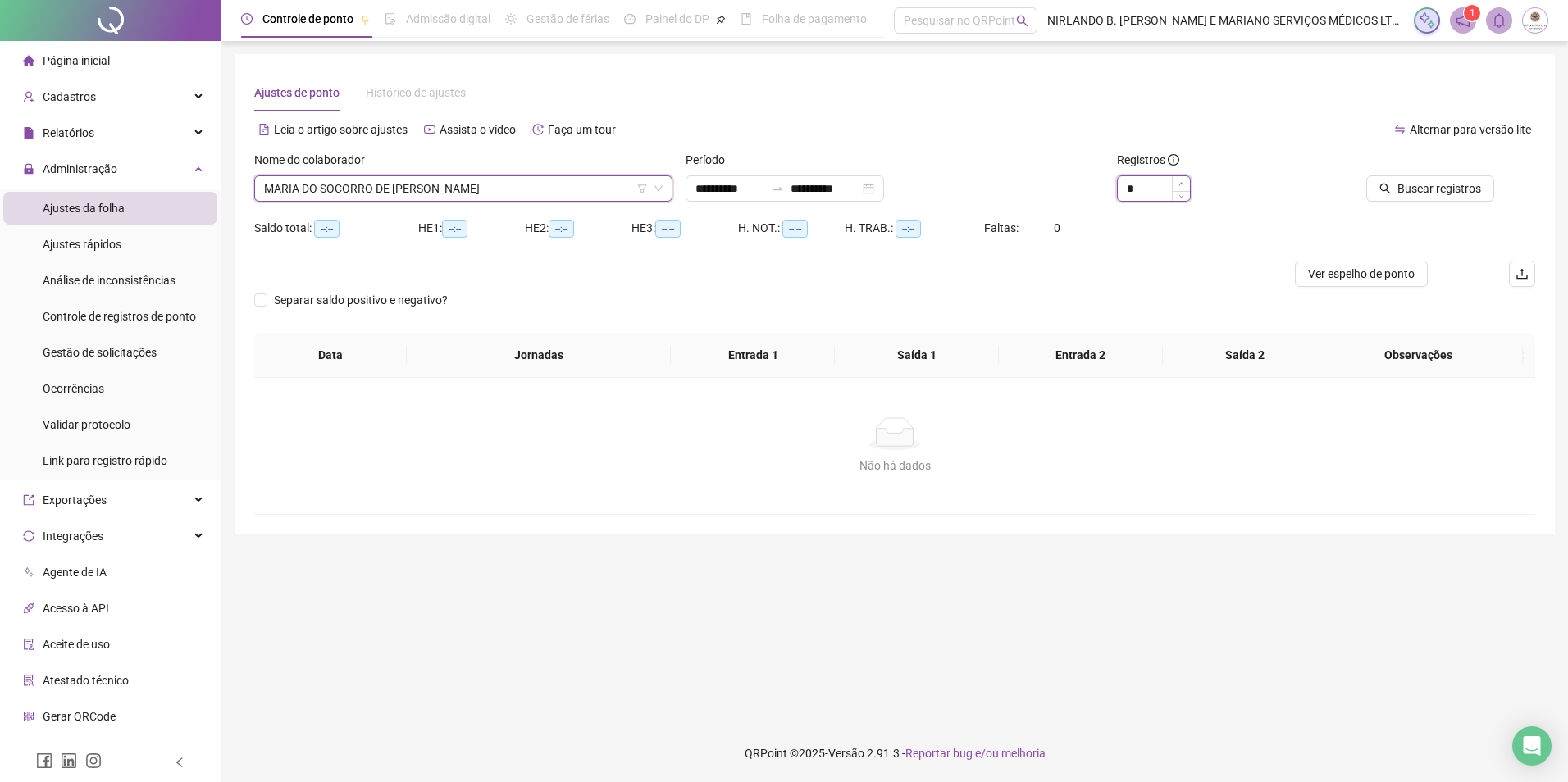
type input "*"
click at [1187, 182] on span "Increase Value" at bounding box center [1181, 183] width 18 height 14
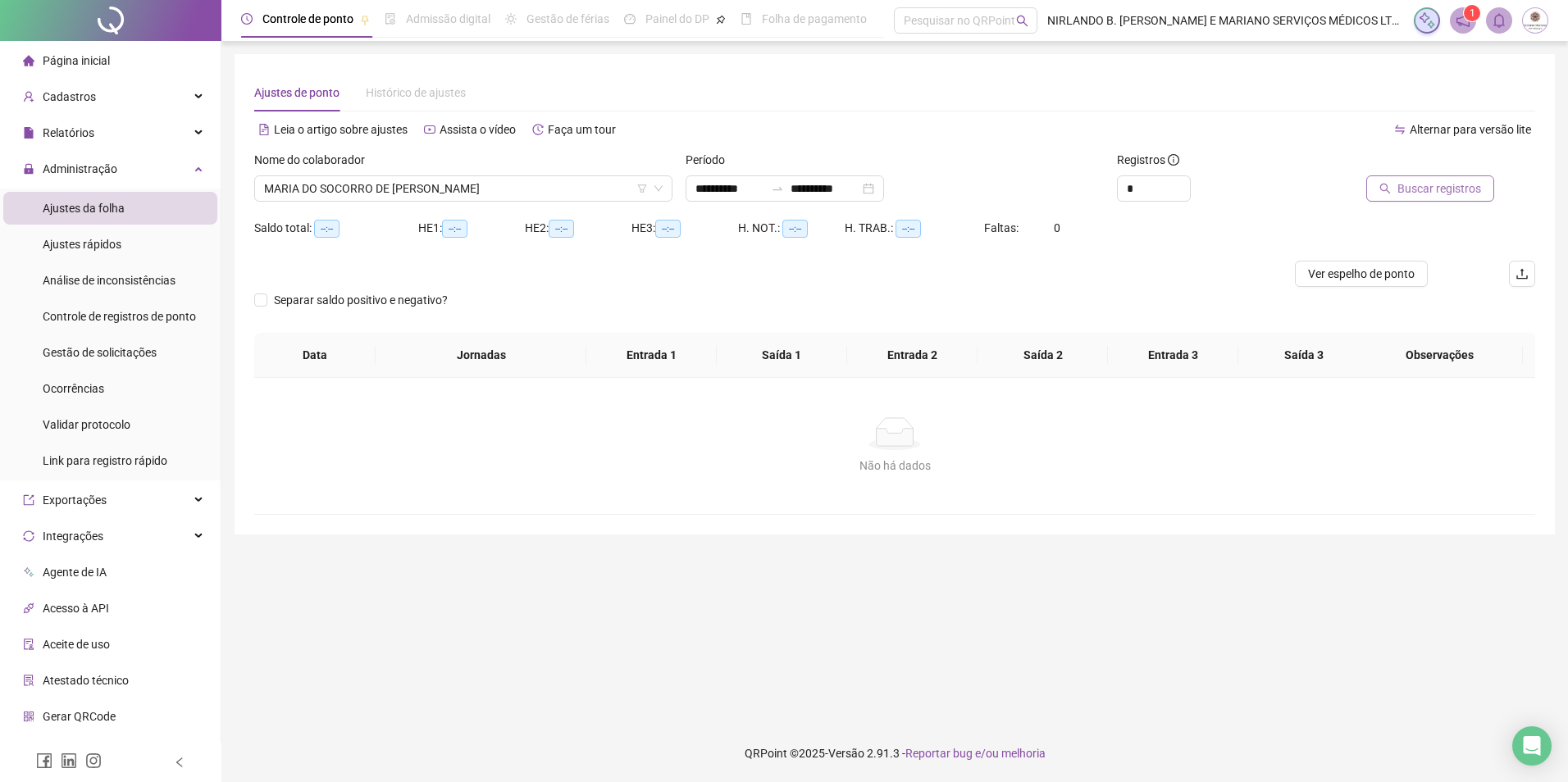
click at [1431, 194] on span "Buscar registros" at bounding box center [1439, 188] width 83 height 18
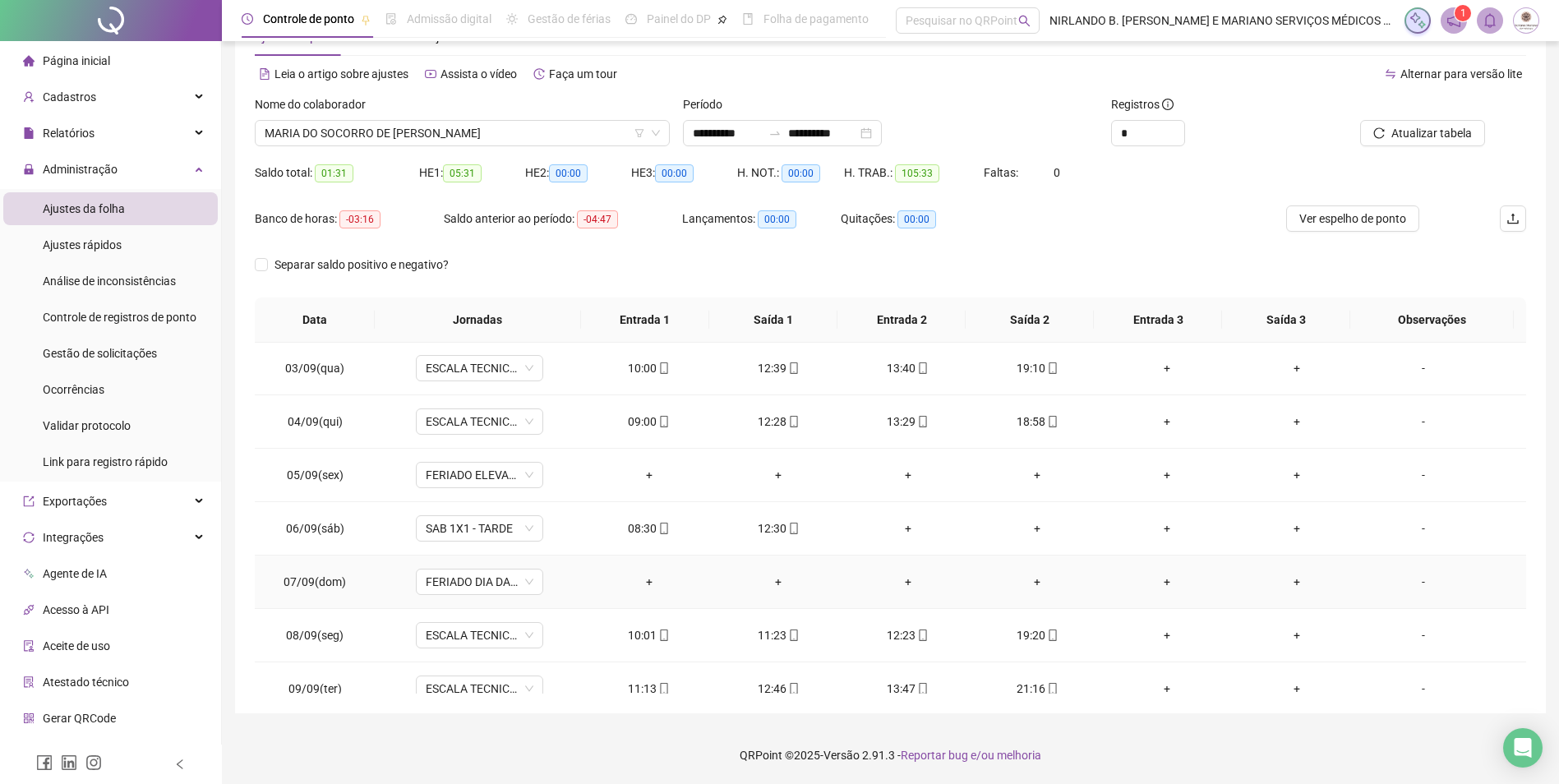
scroll to position [0, 0]
click at [431, 132] on span "MARIA DO SOCORRO DE [PERSON_NAME]" at bounding box center [462, 133] width 395 height 25
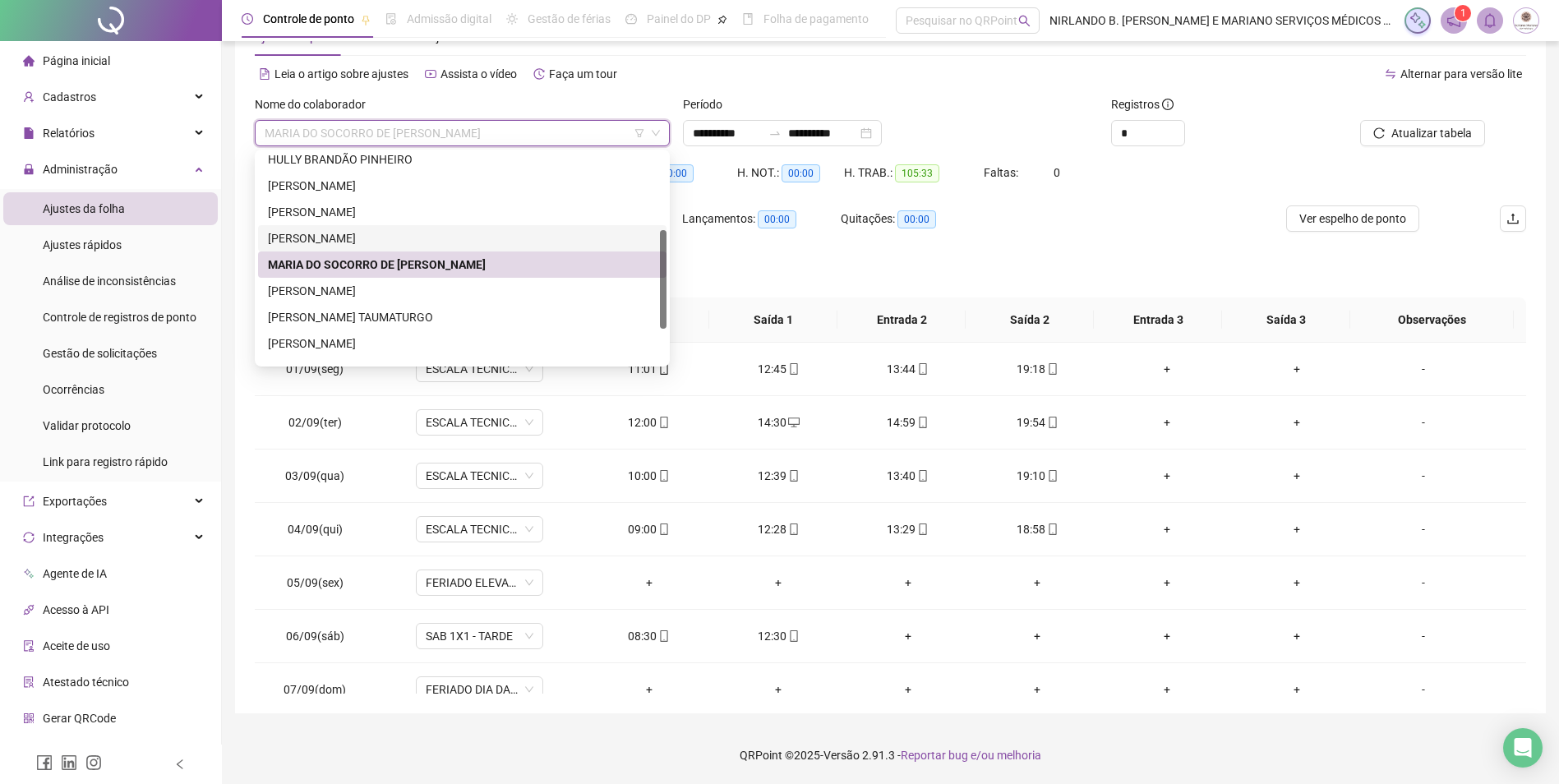
click at [333, 238] on div "[PERSON_NAME]" at bounding box center [462, 237] width 389 height 18
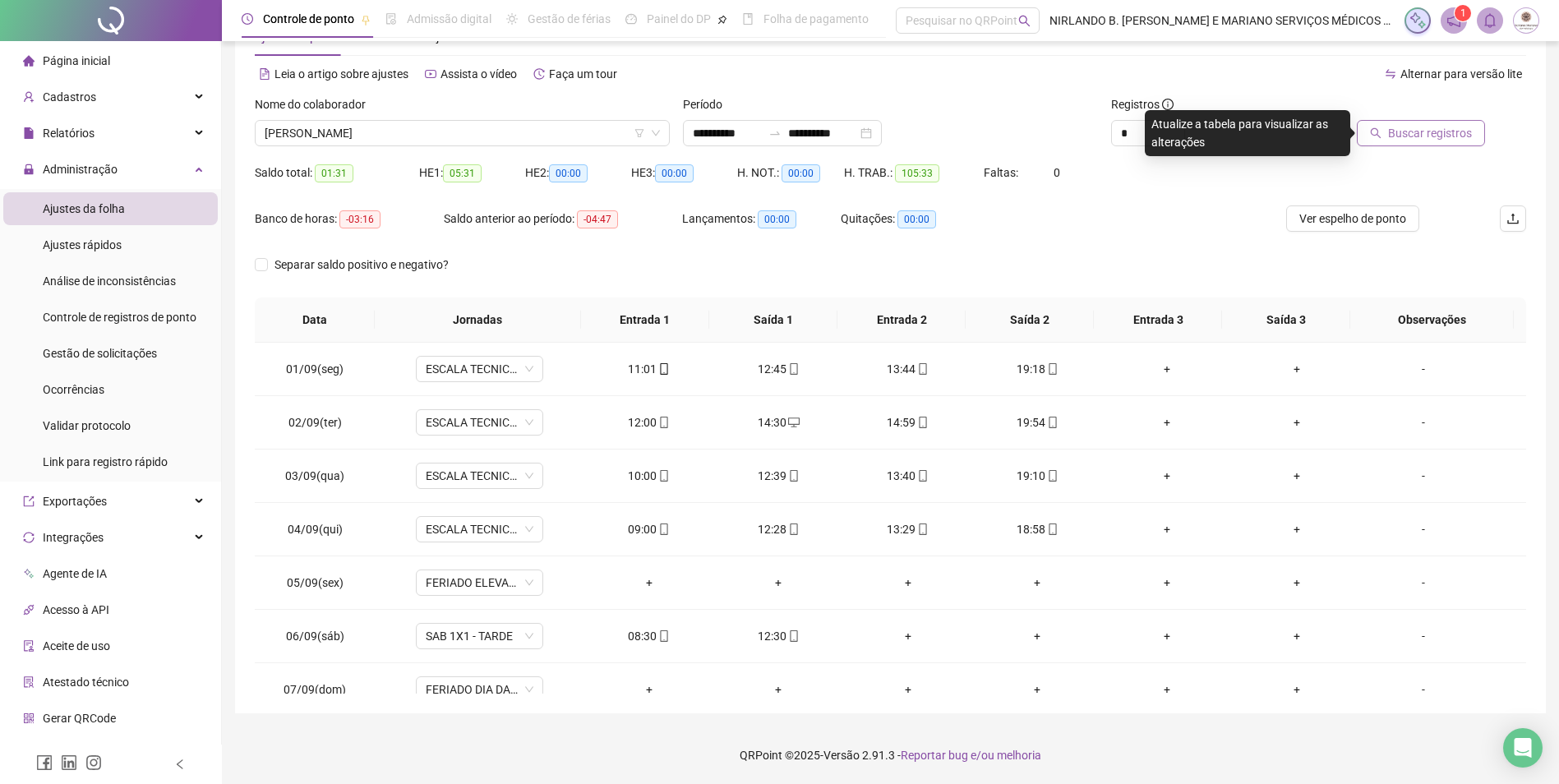
click at [1402, 142] on button "Buscar registros" at bounding box center [1421, 133] width 129 height 26
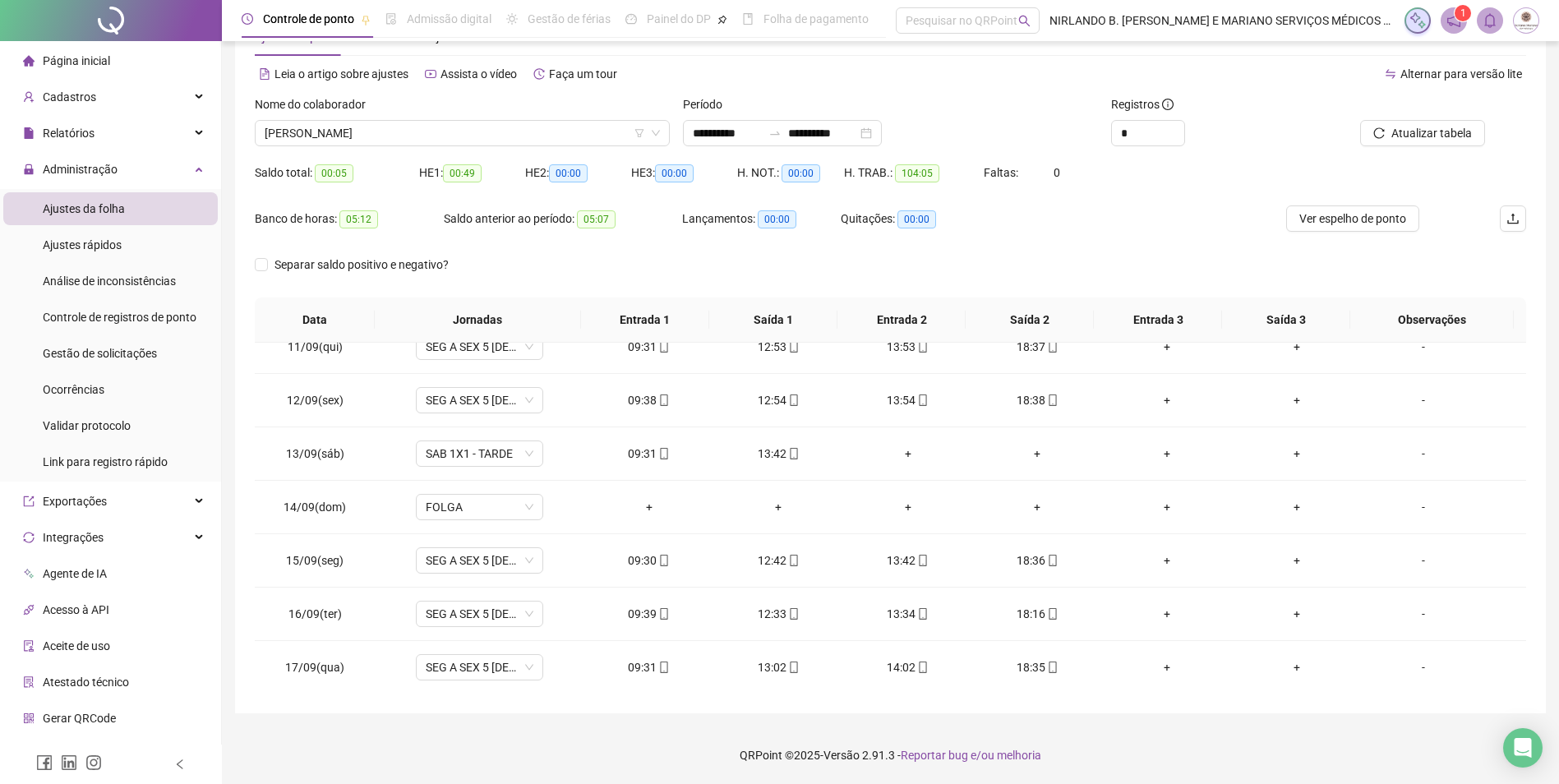
scroll to position [558, 0]
